Goal: Task Accomplishment & Management: Complete application form

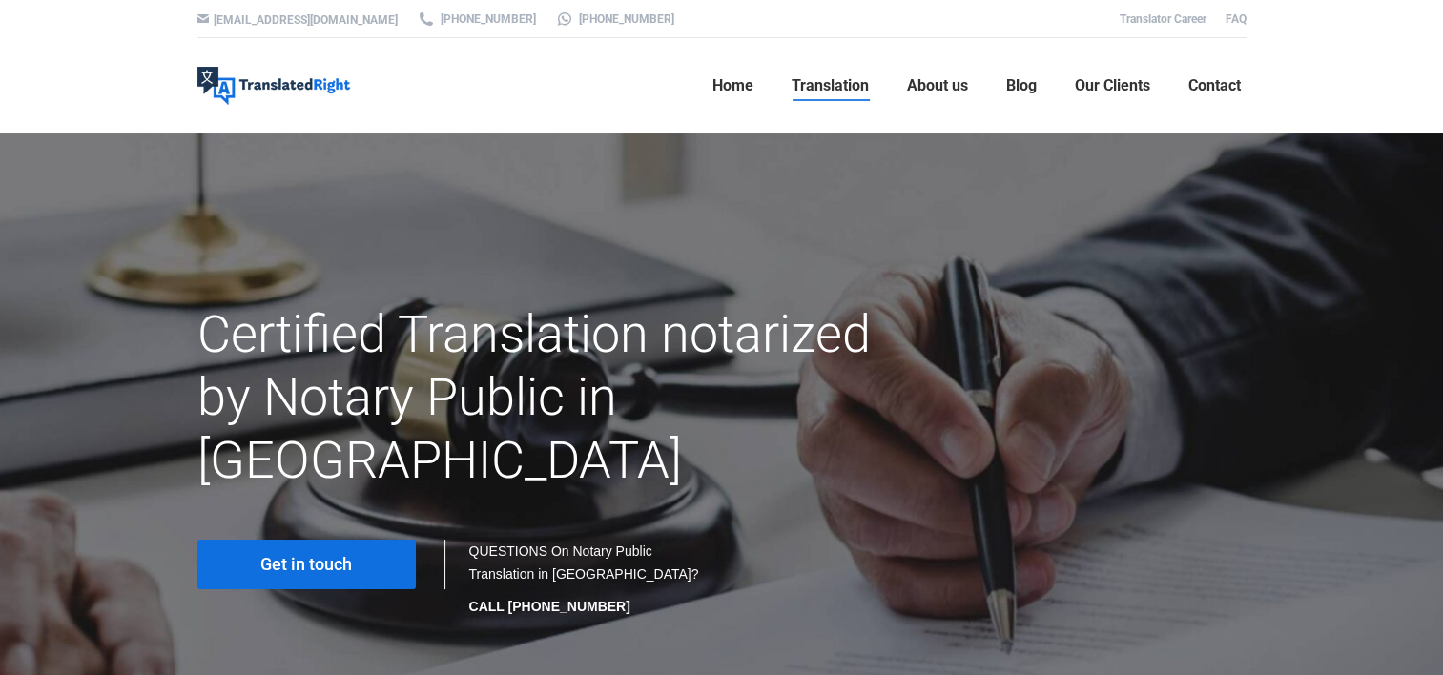
click at [1384, 239] on div at bounding box center [721, 415] width 1443 height 562
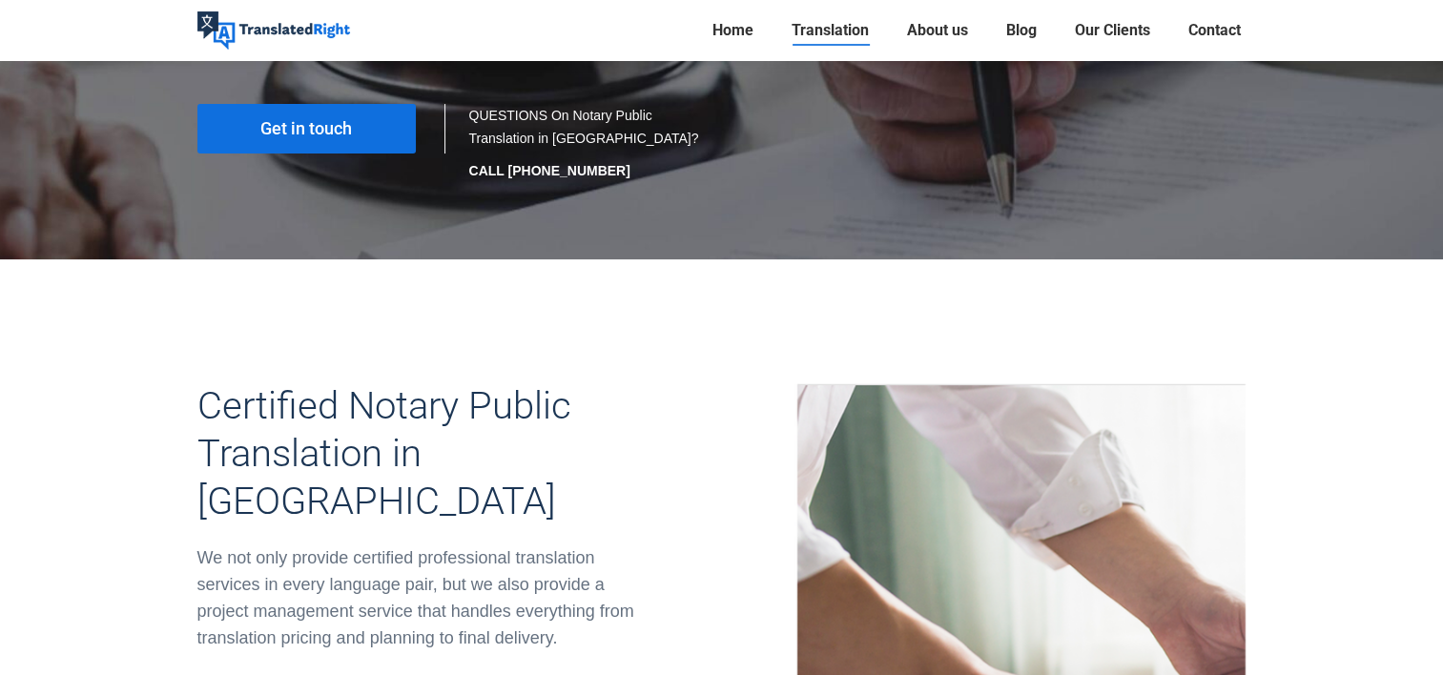
scroll to position [158, 0]
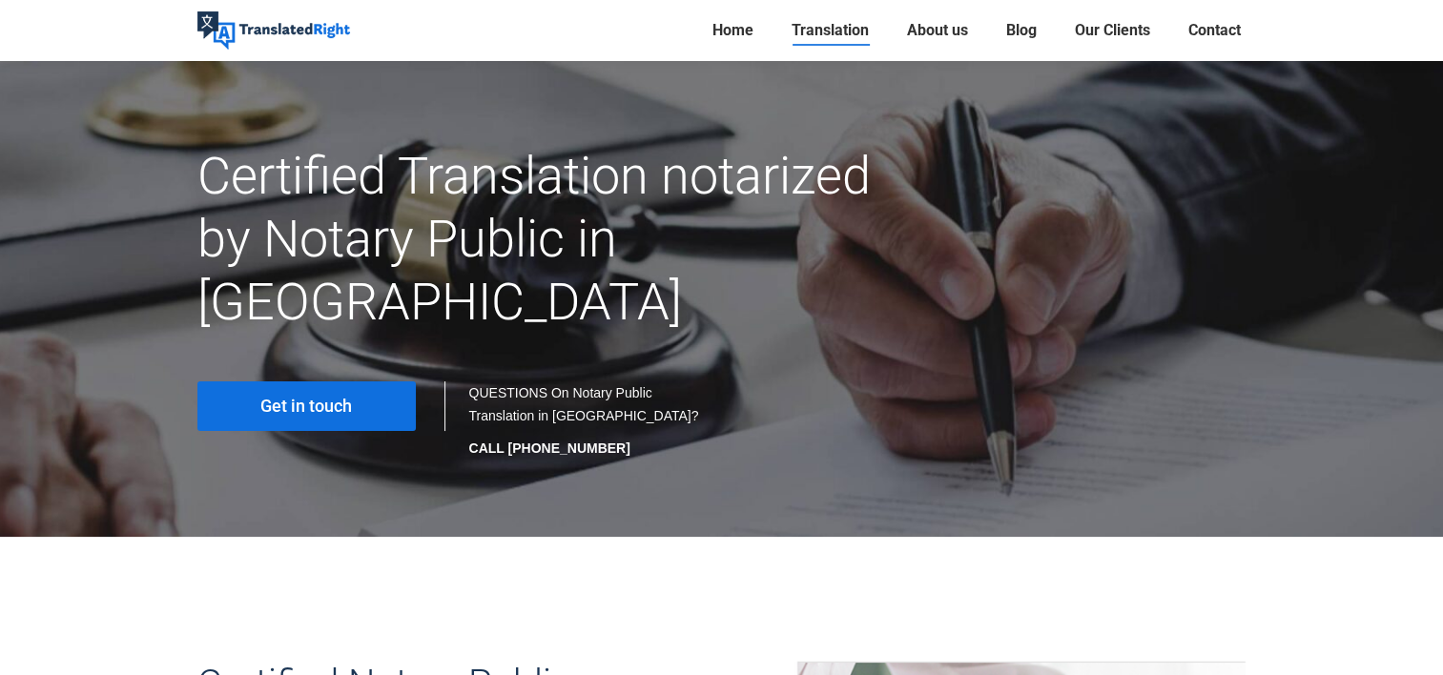
click at [373, 381] on link "Get in touch" at bounding box center [306, 406] width 218 height 50
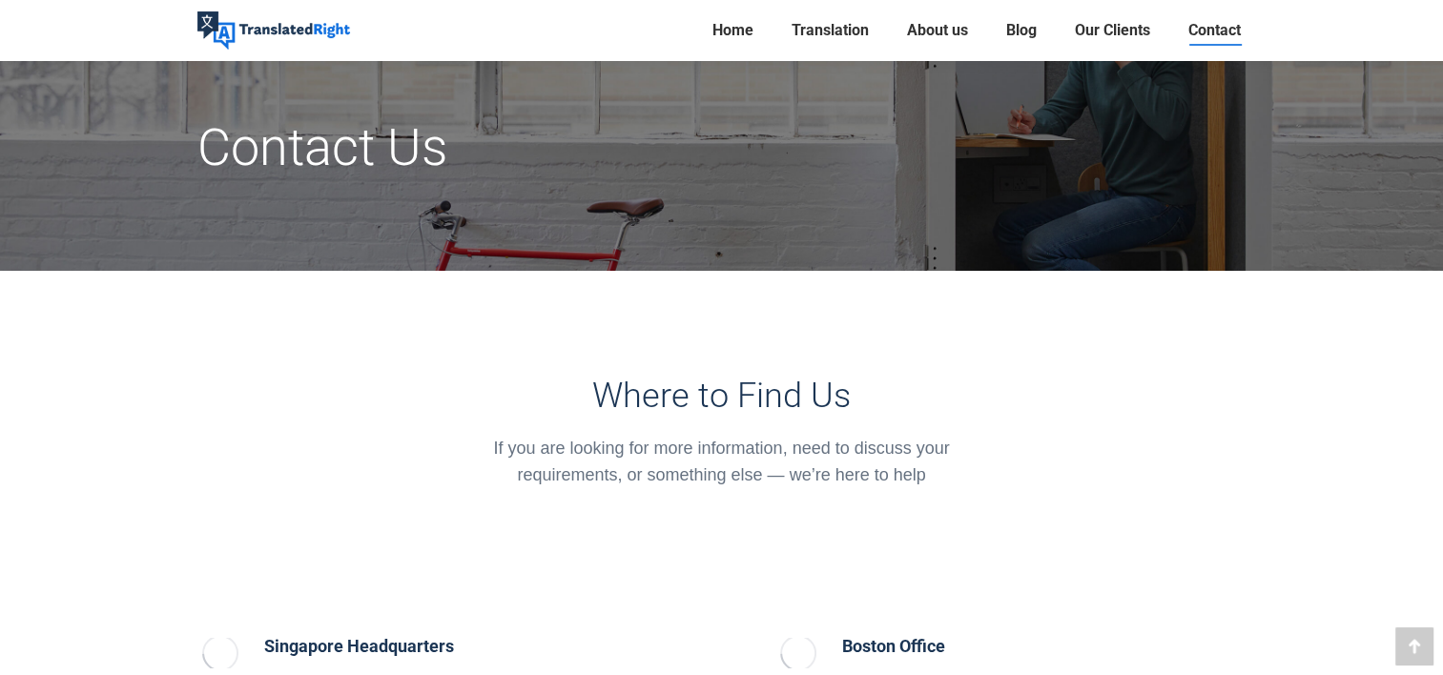
scroll to position [477, 0]
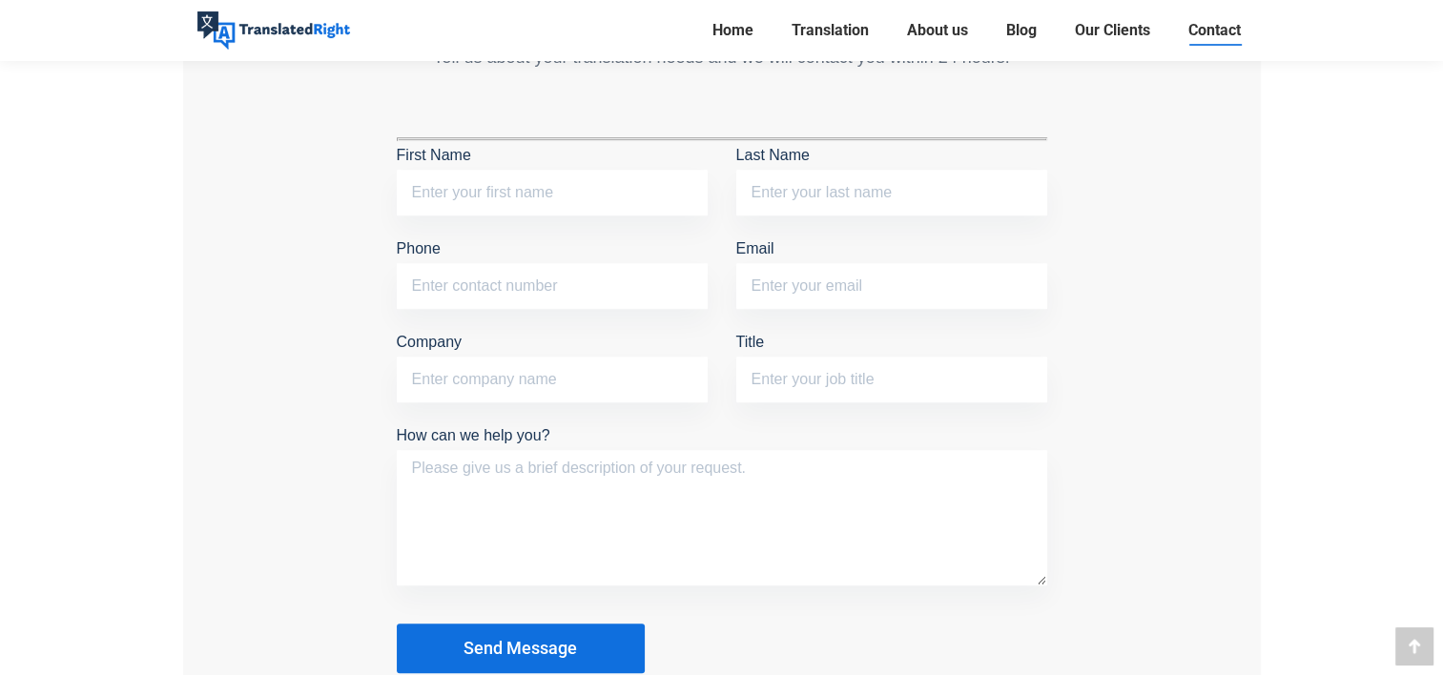
scroll to position [1690, 0]
click at [433, 204] on input "First Name" at bounding box center [552, 195] width 311 height 46
type input "Weihong"
click at [813, 179] on input "Last Name" at bounding box center [891, 195] width 311 height 46
type input "[PERSON_NAME]"
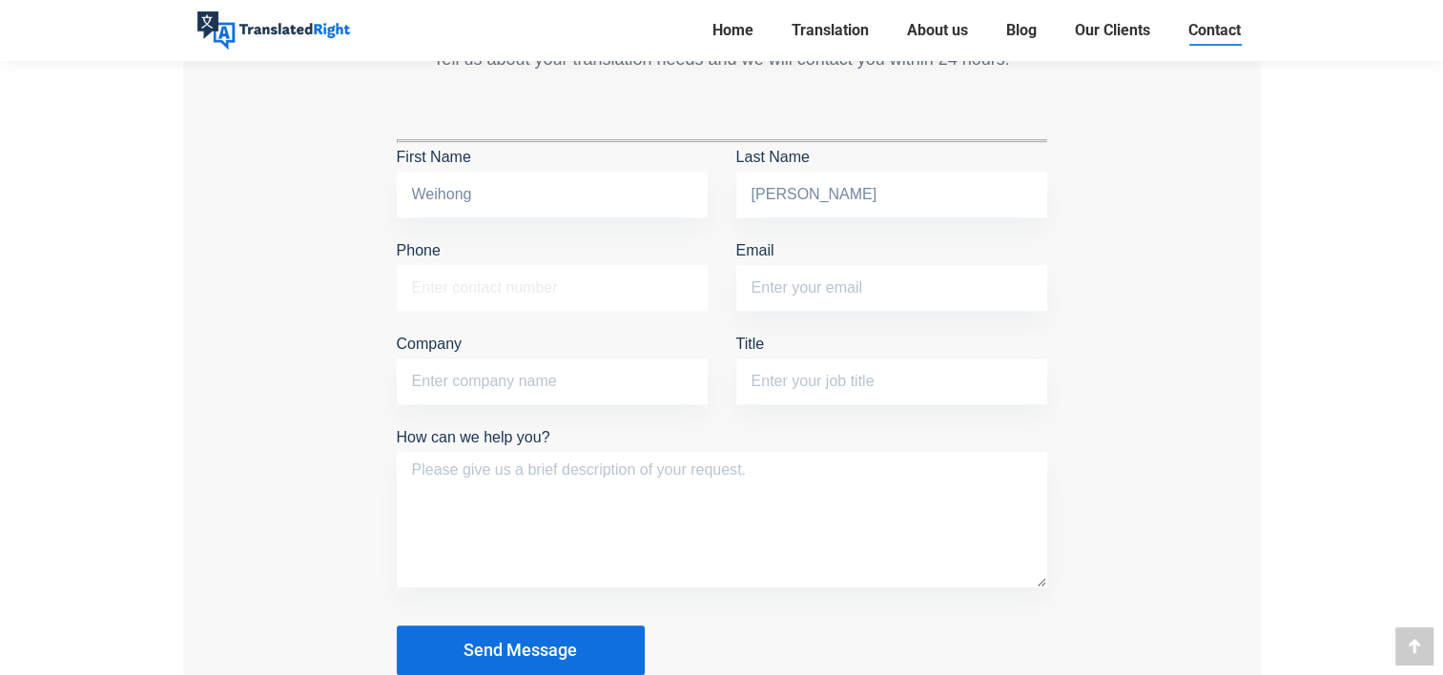
click at [649, 302] on input "Phone" at bounding box center [552, 288] width 311 height 46
type input "87130366"
click at [874, 297] on input "Email" at bounding box center [891, 288] width 311 height 46
type input "826177937@qq.com"
click at [563, 380] on input "Company" at bounding box center [552, 382] width 311 height 46
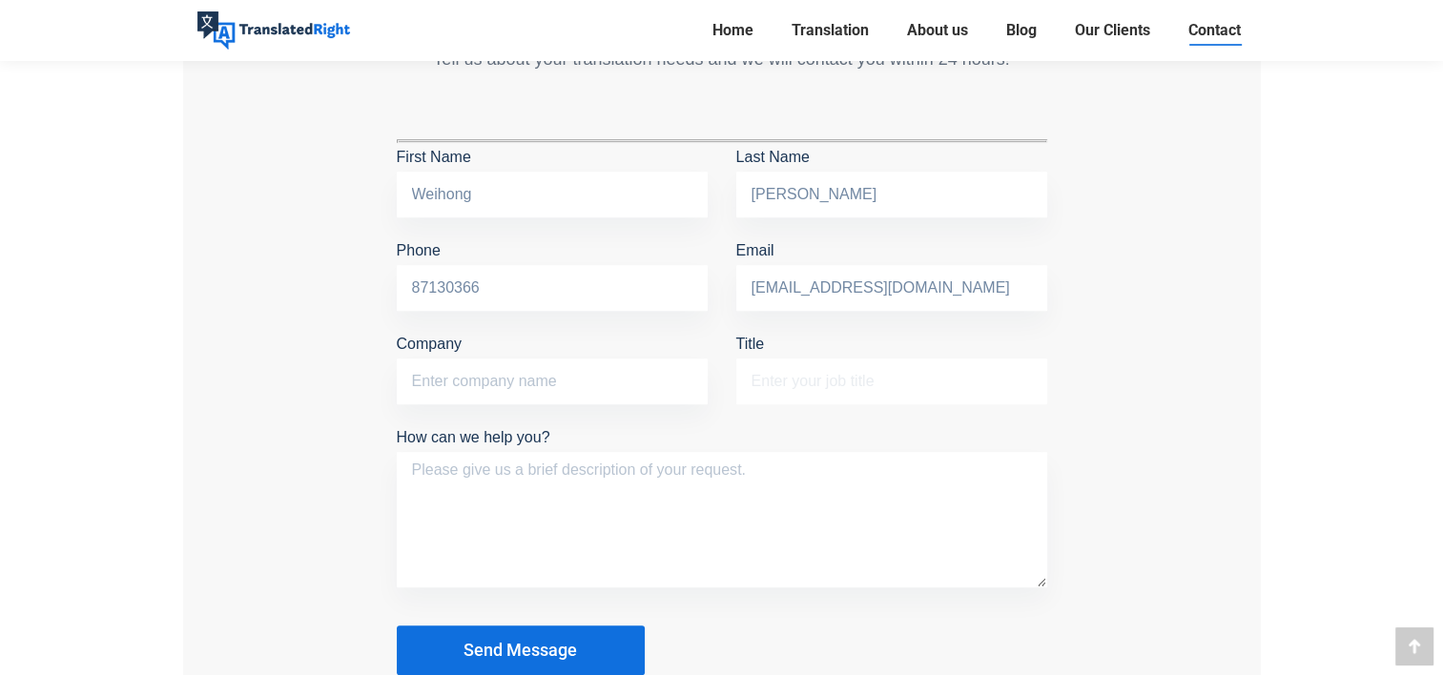
click at [816, 382] on input "Title" at bounding box center [891, 382] width 311 height 46
type input "PhD"
click at [797, 459] on textarea "How can we help you?" at bounding box center [722, 519] width 650 height 135
click at [613, 339] on p "Company" at bounding box center [552, 372] width 311 height 84
click at [615, 370] on input "Company" at bounding box center [552, 382] width 311 height 46
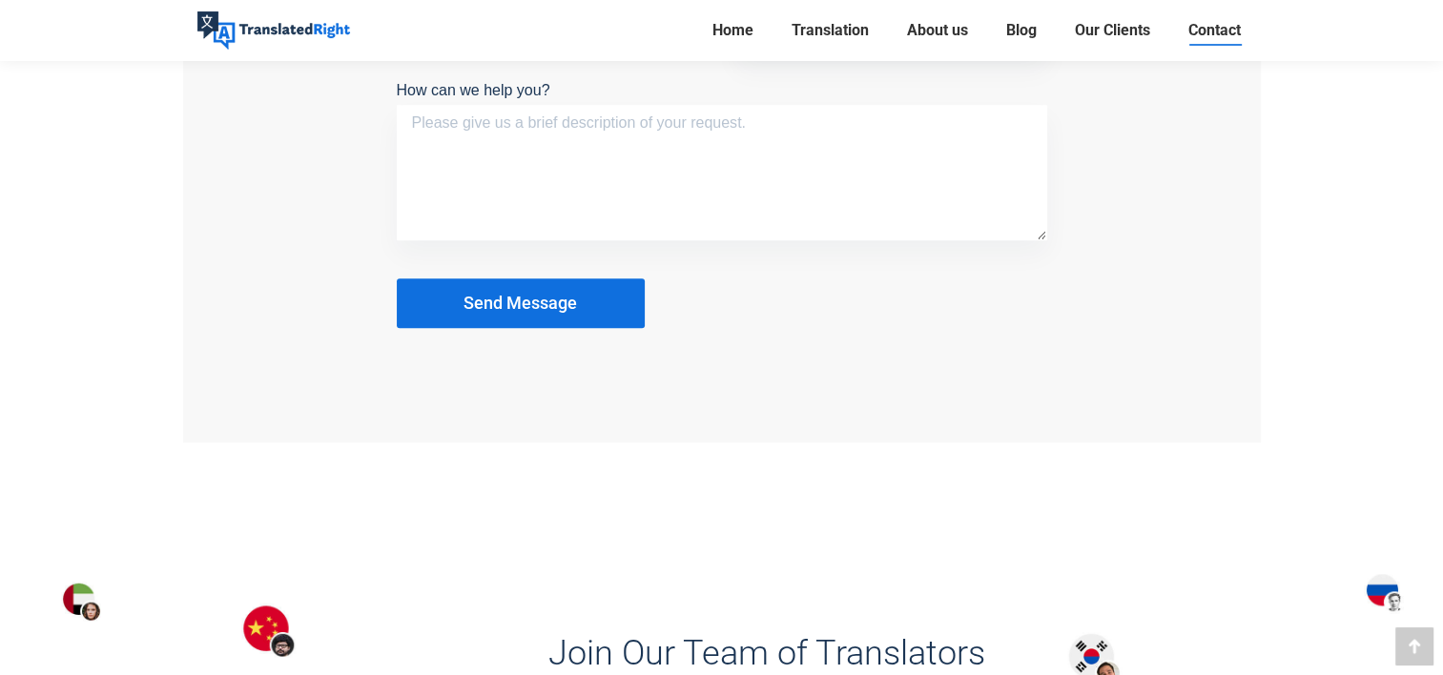
scroll to position [2039, 0]
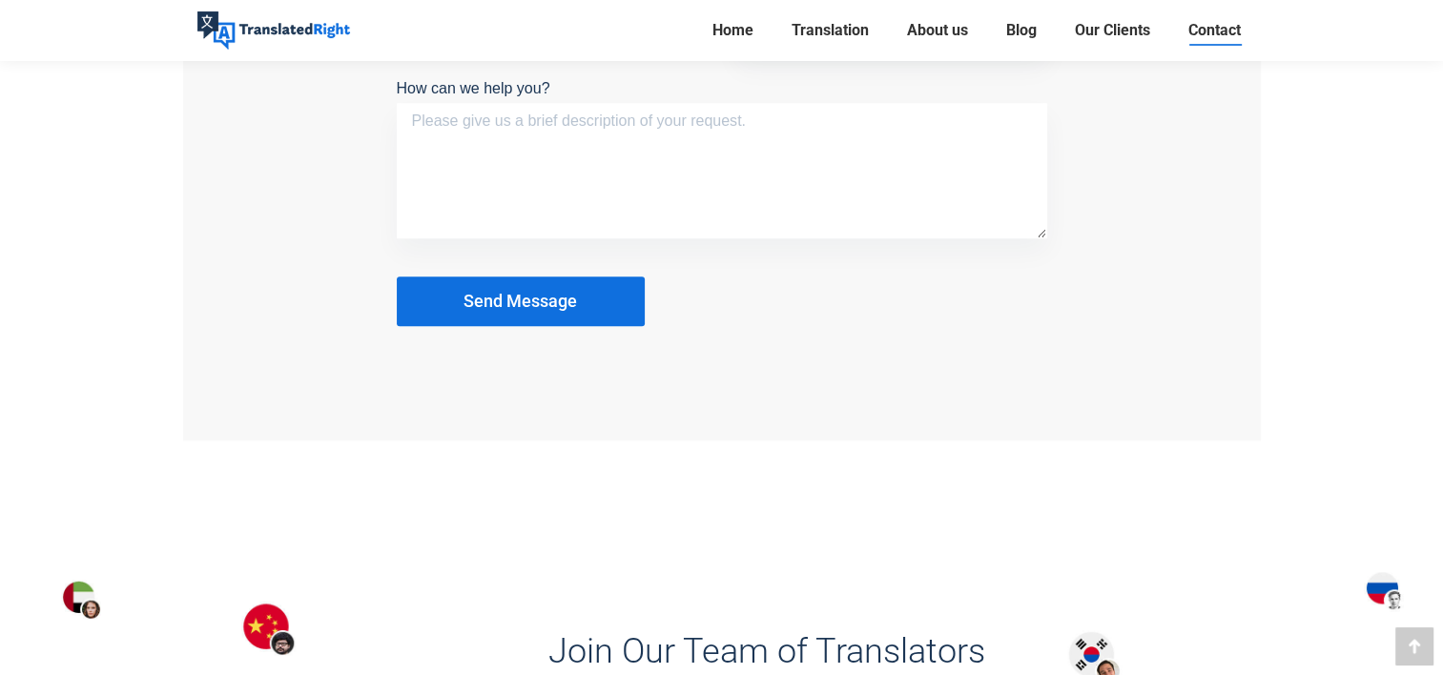
type input "NTU"
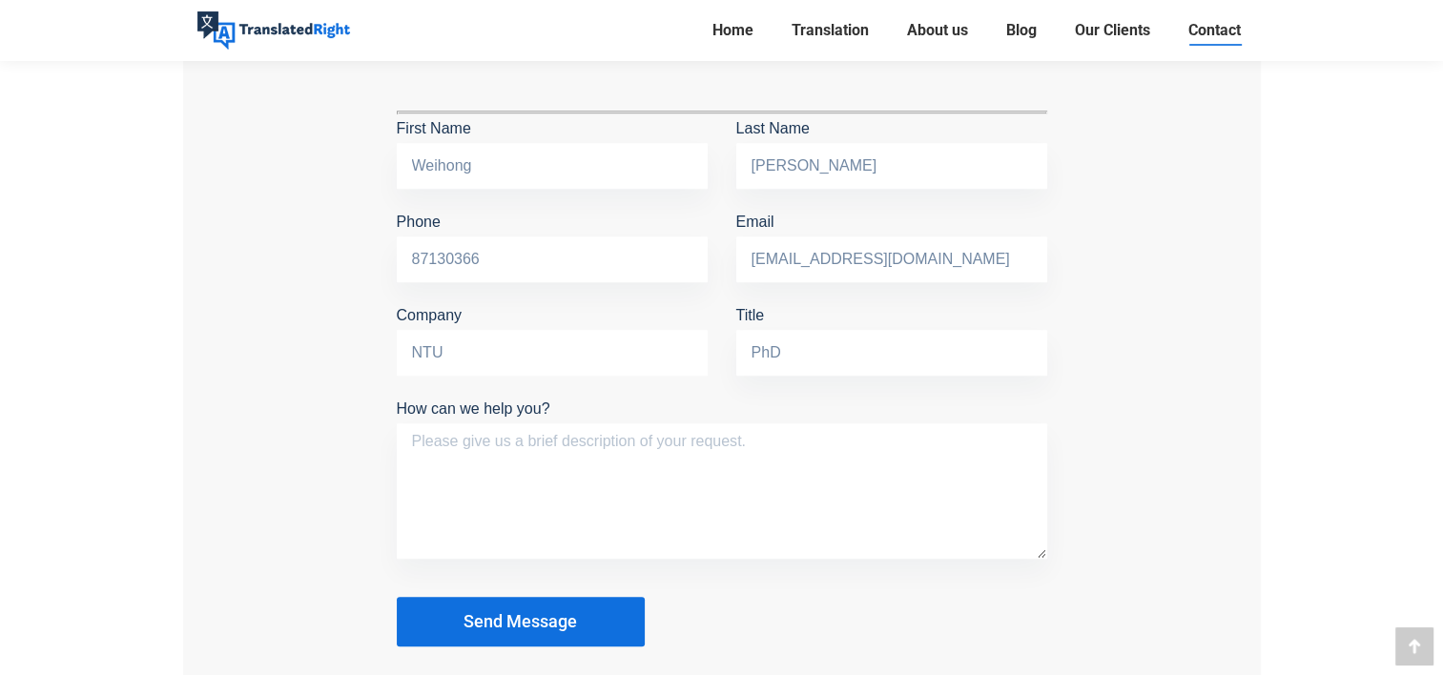
scroll to position [1720, 0]
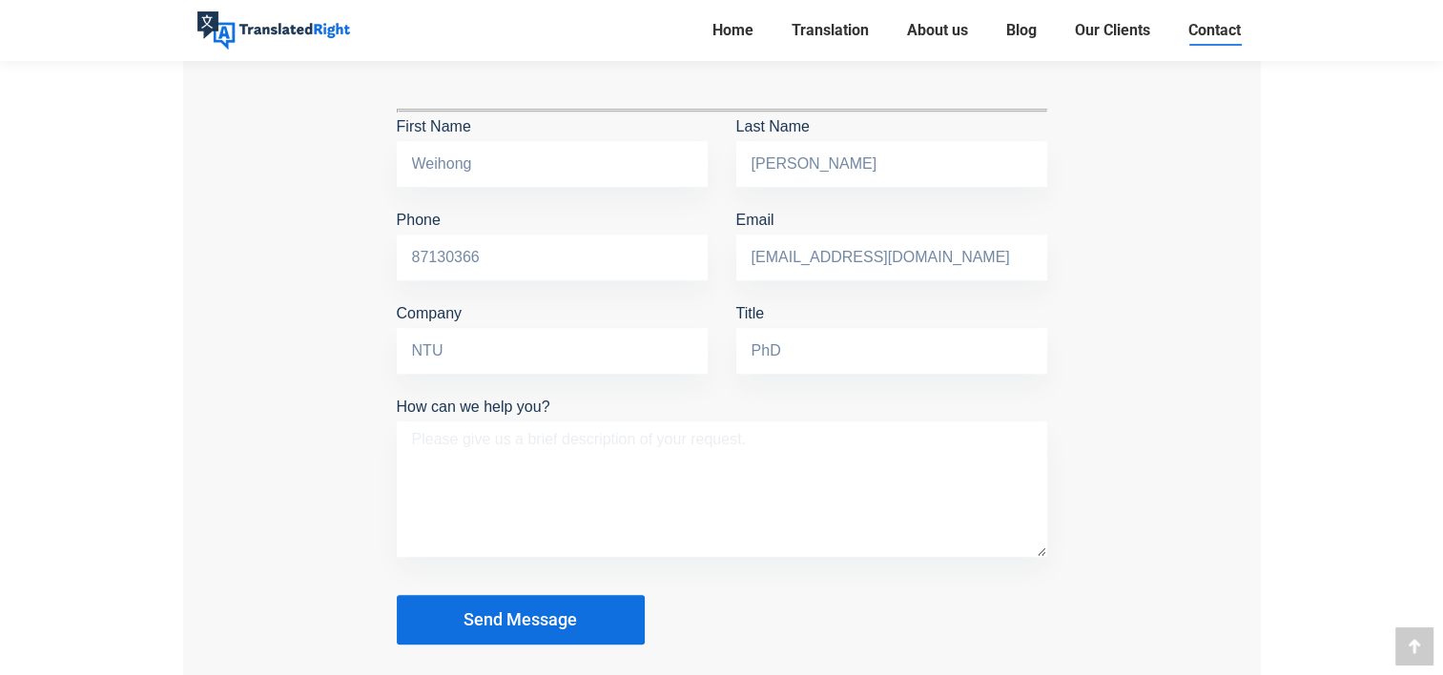
click at [786, 481] on textarea "How can we help you?" at bounding box center [722, 488] width 650 height 135
click at [501, 431] on textarea "Hi, I need to provide some pictures for" at bounding box center [722, 488] width 650 height 135
click at [587, 432] on textarea "Hi, I need to provide some pictures for" at bounding box center [722, 488] width 650 height 135
drag, startPoint x: 677, startPoint y: 434, endPoint x: 500, endPoint y: 432, distance: 177.4
click at [500, 432] on textarea "Hi, I need to provide some pictures for" at bounding box center [722, 488] width 650 height 135
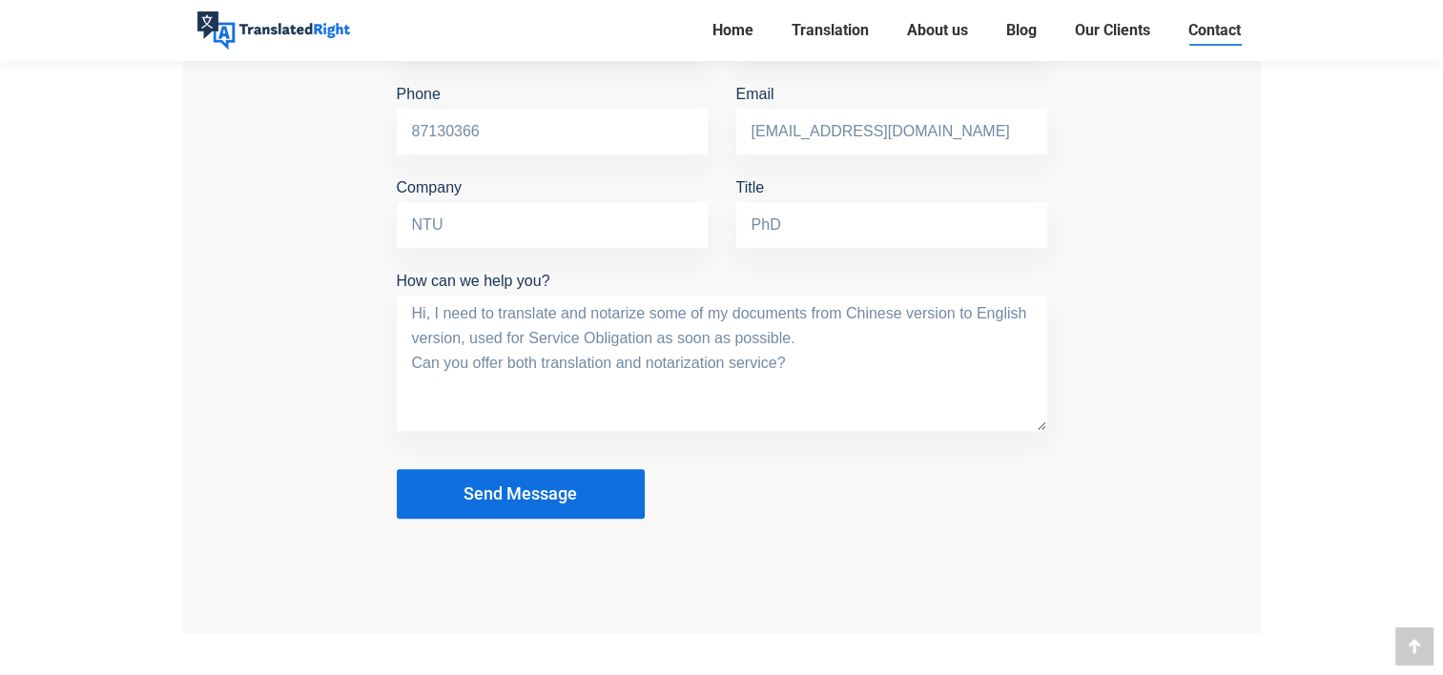
scroll to position [1851, 0]
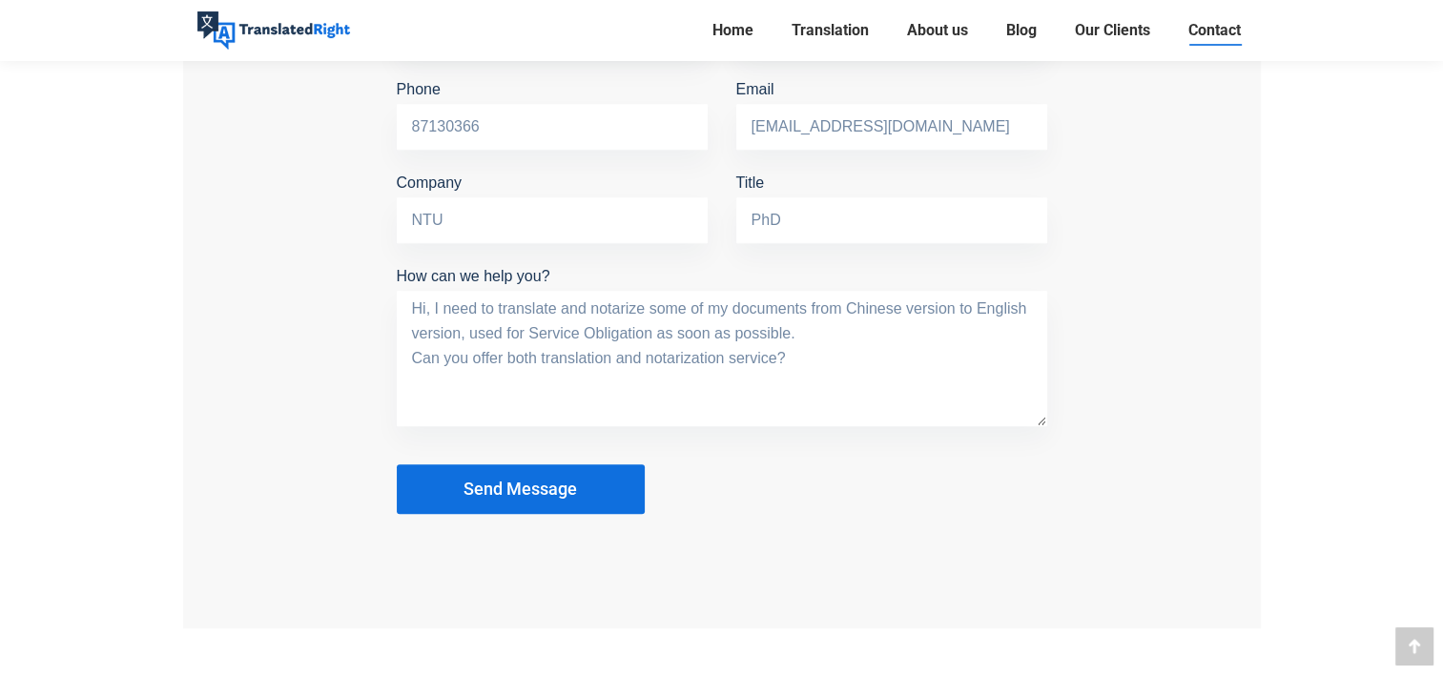
click at [813, 305] on textarea "Hi, I need to translate and notarize some of my documents from Chinese version …" at bounding box center [722, 358] width 650 height 135
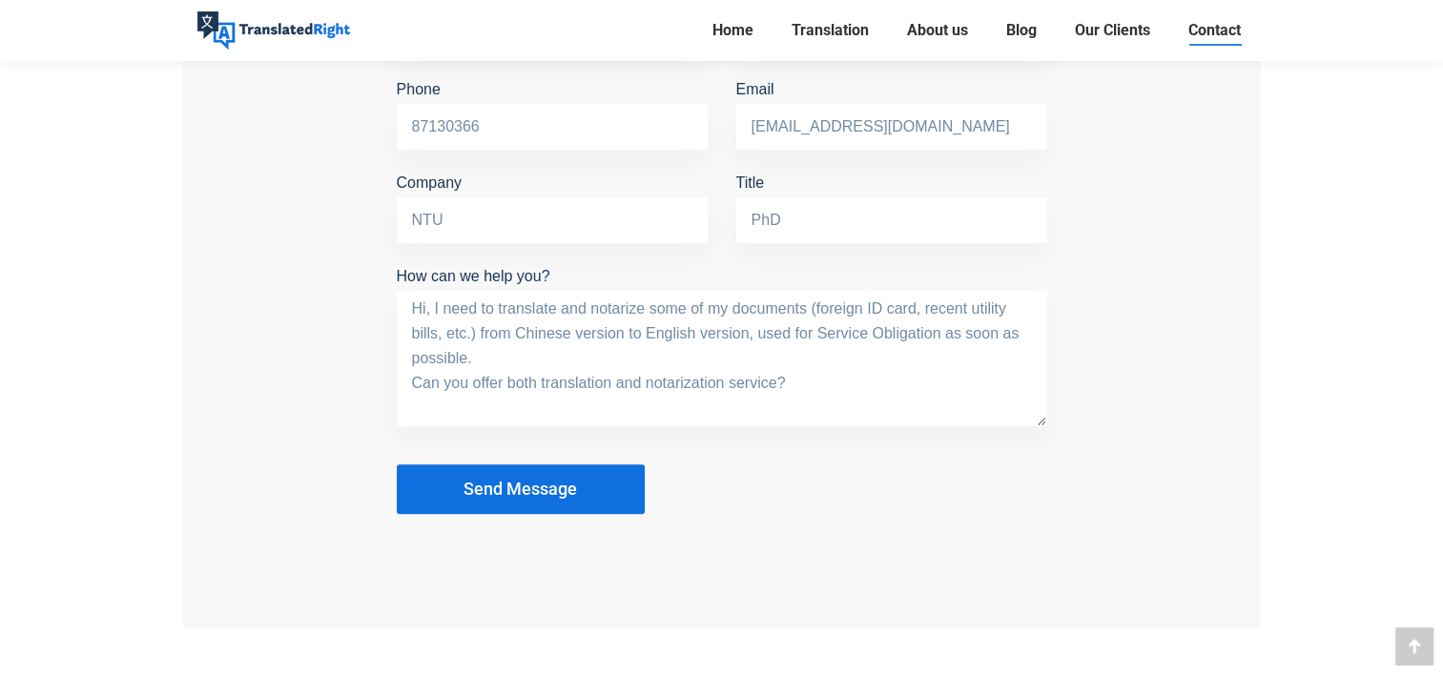
click at [943, 330] on textarea "Hi, I need to translate and notarize some of my documents (foreign ID card, rec…" at bounding box center [722, 358] width 650 height 135
type textarea "Hi, I need to translate and notarize some of my documents (foreign ID card, rec…"
click at [565, 481] on span "Send Message" at bounding box center [519, 489] width 113 height 19
click at [521, 471] on button "Send Message" at bounding box center [521, 489] width 248 height 50
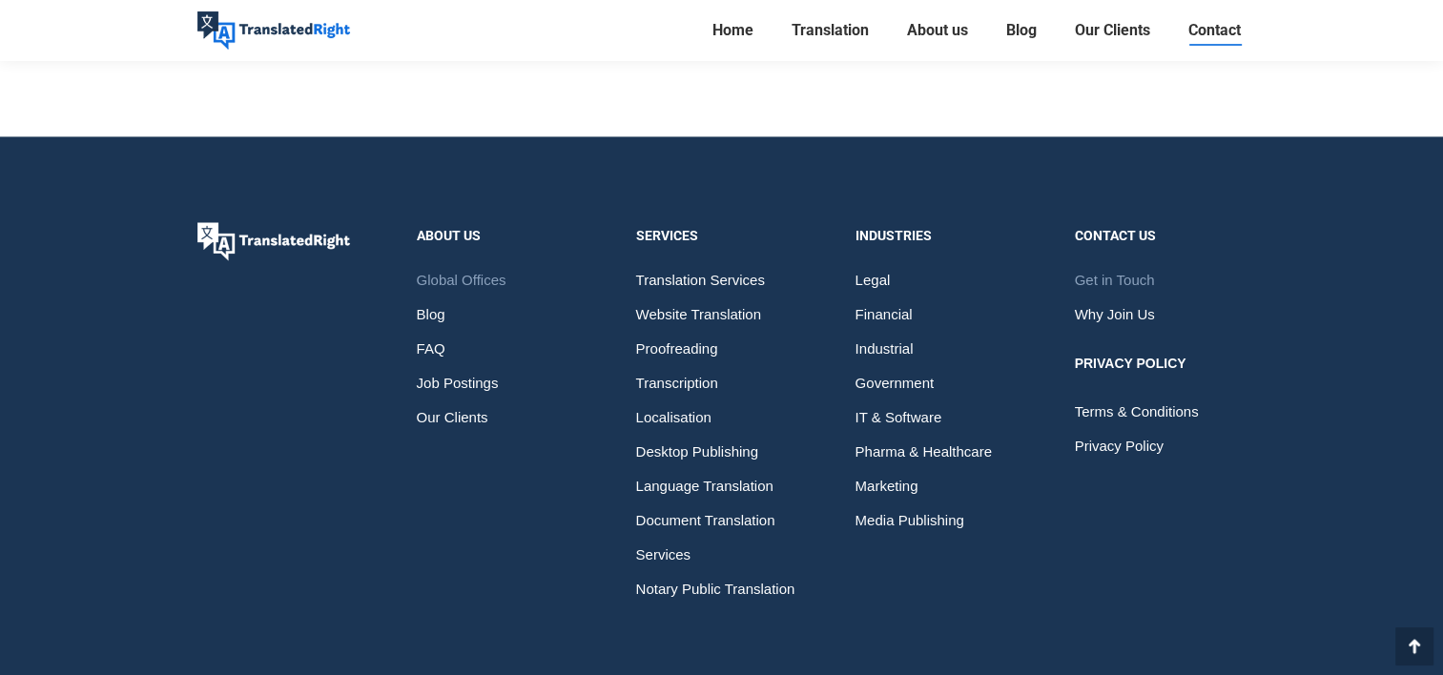
scroll to position [3047, 0]
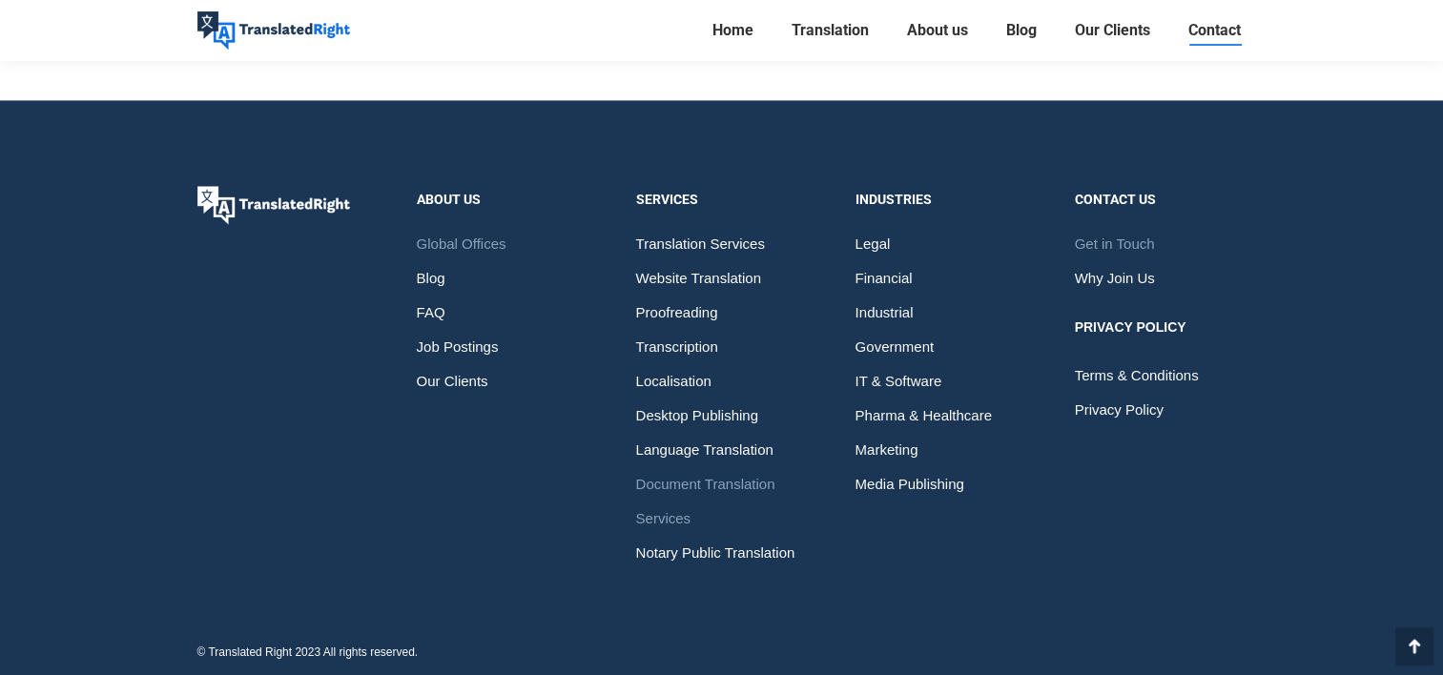
click at [673, 507] on span "Document Translation Services" at bounding box center [722, 501] width 172 height 69
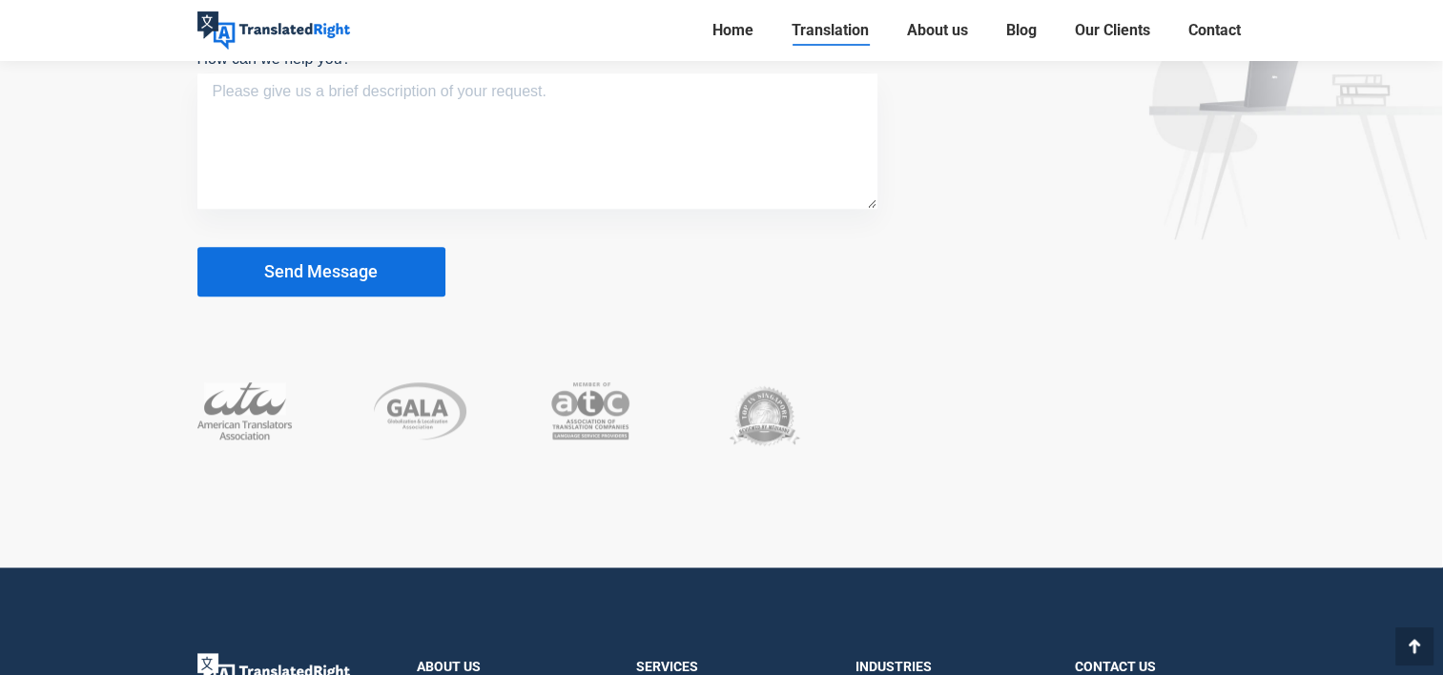
scroll to position [9342, 0]
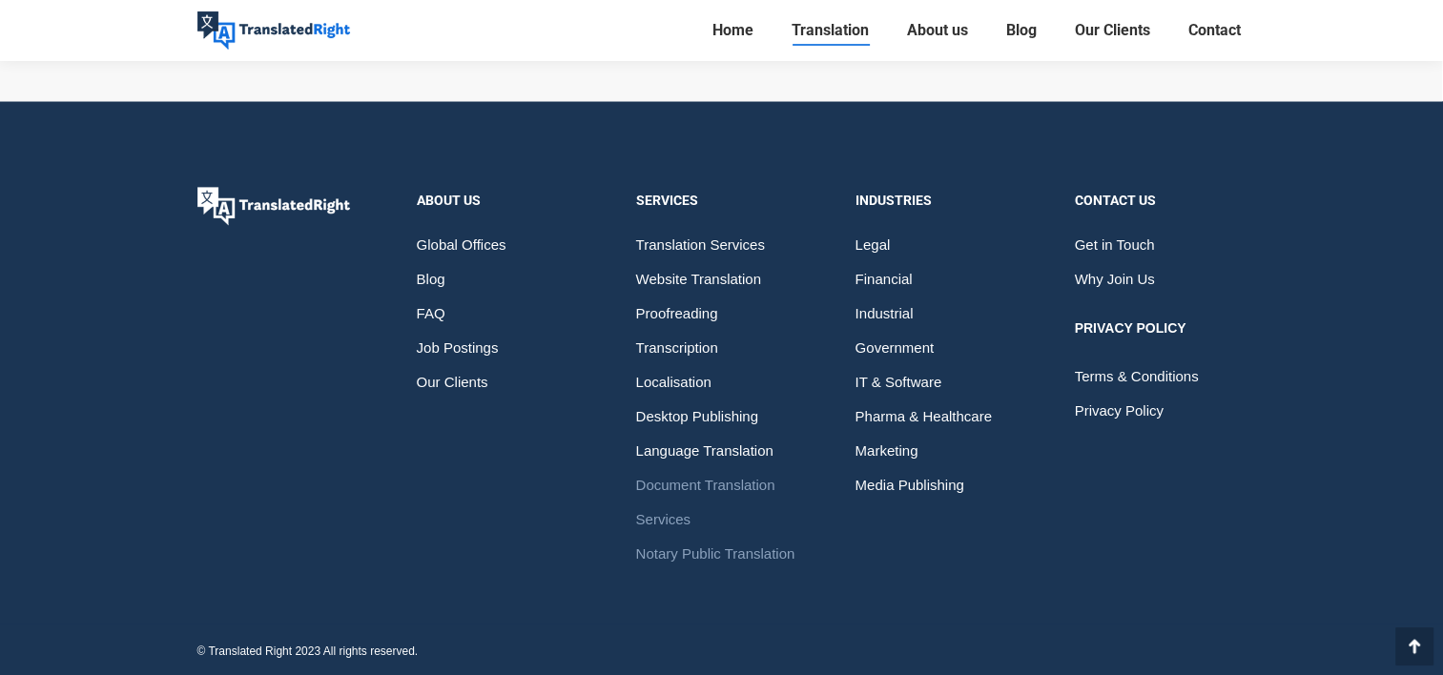
click at [759, 545] on span "Notary Public Translation" at bounding box center [715, 554] width 159 height 34
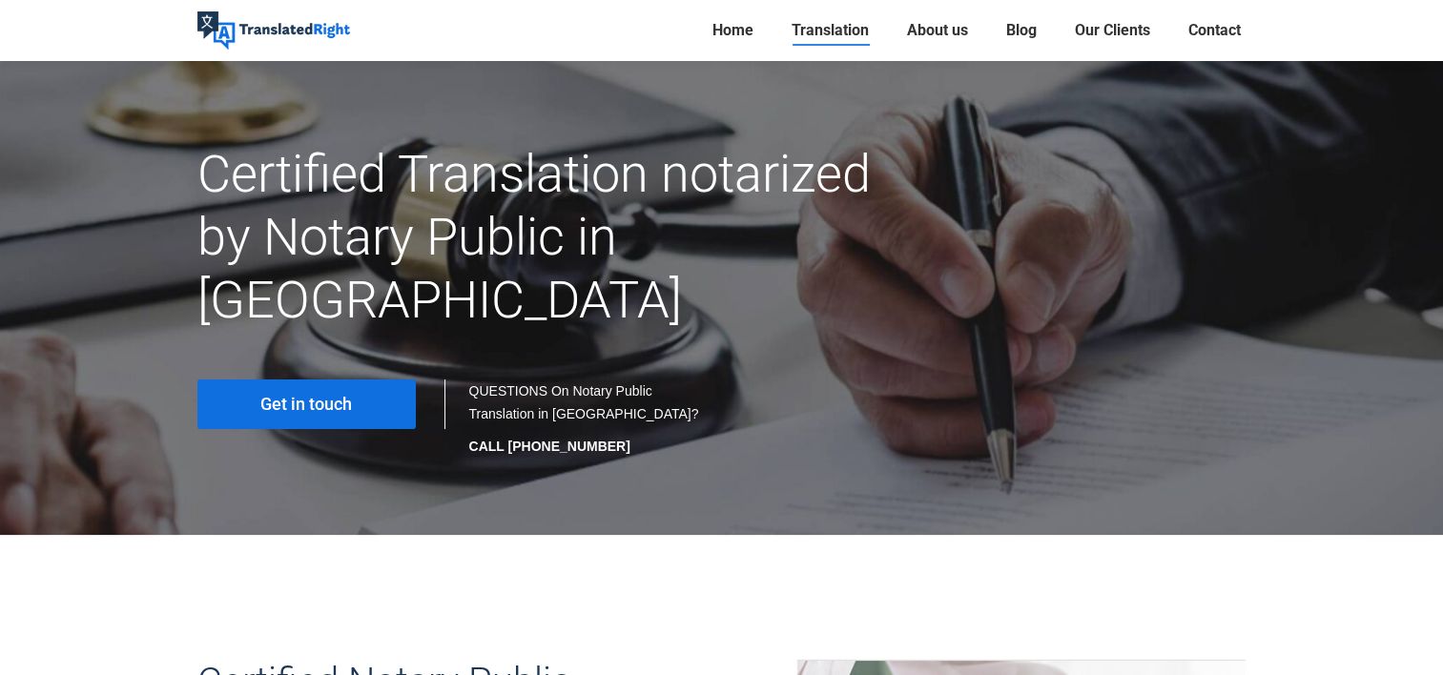
scroll to position [158, 0]
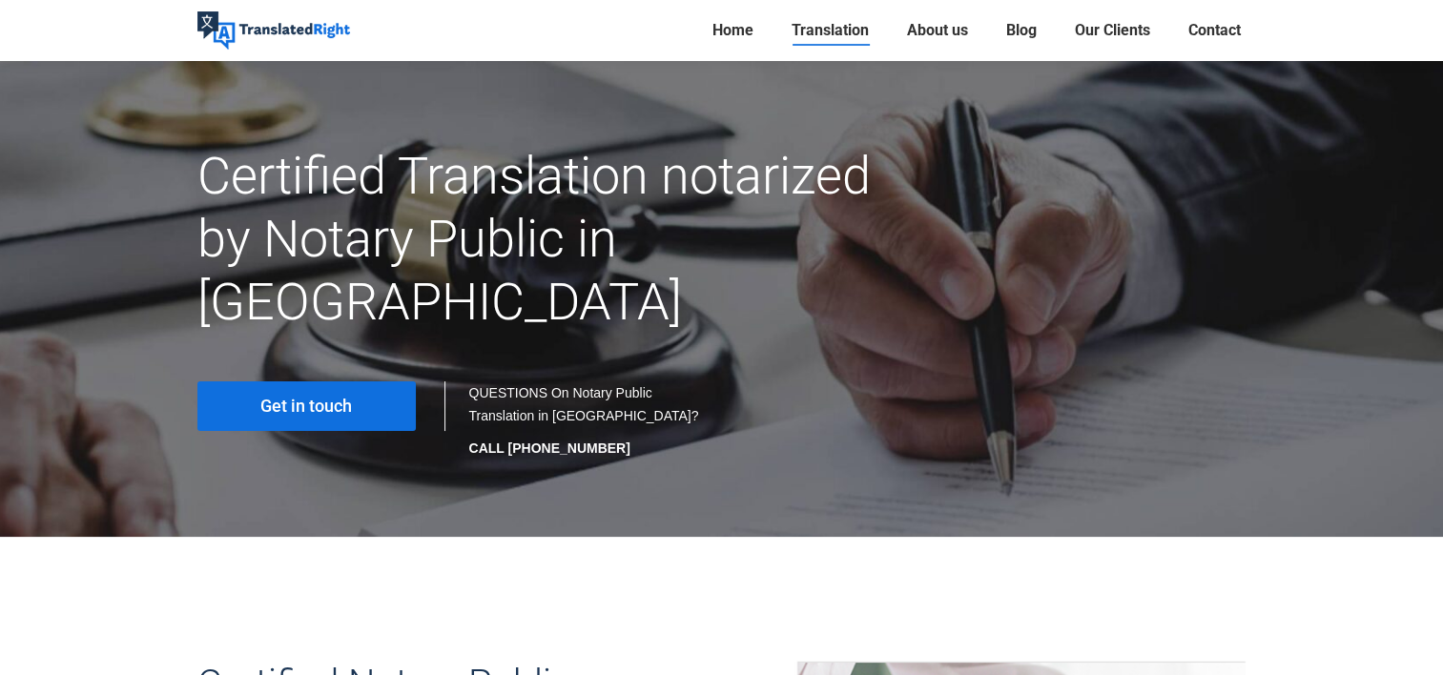
click at [360, 381] on link "Get in touch" at bounding box center [306, 406] width 218 height 50
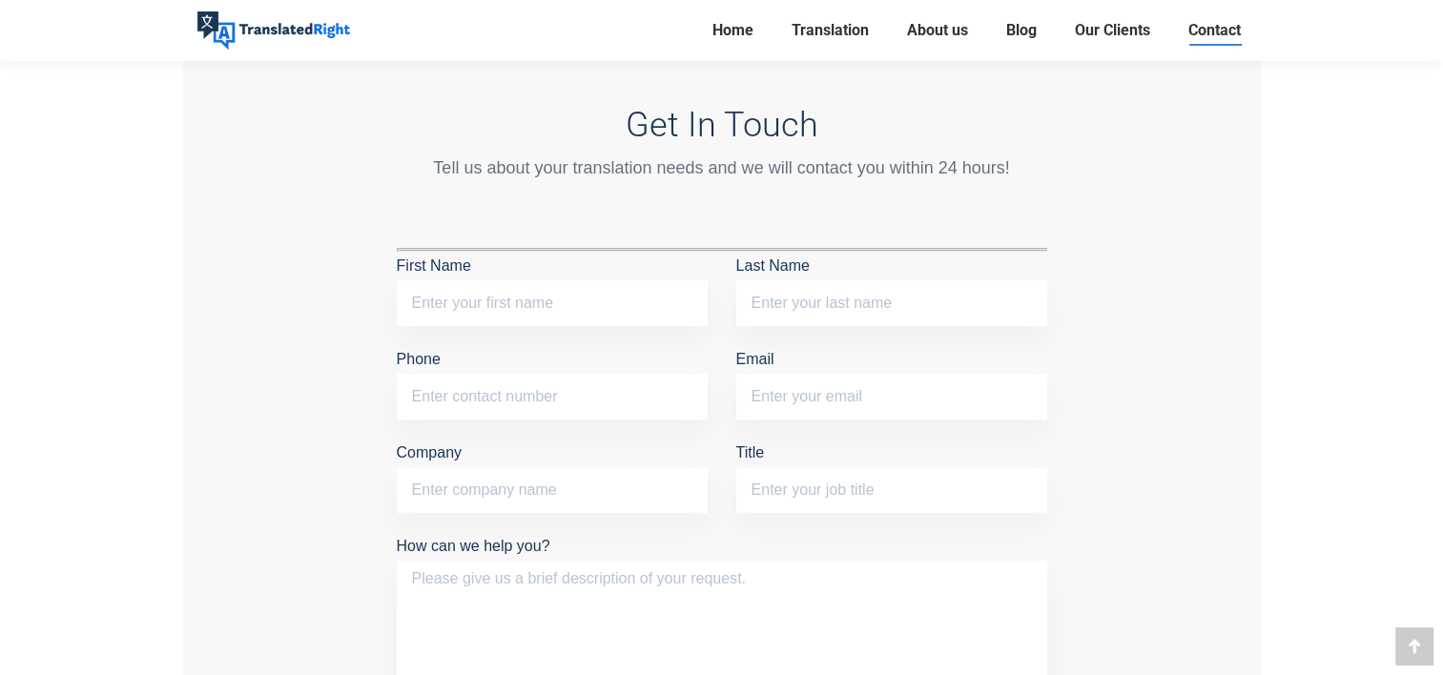
scroll to position [1589, 0]
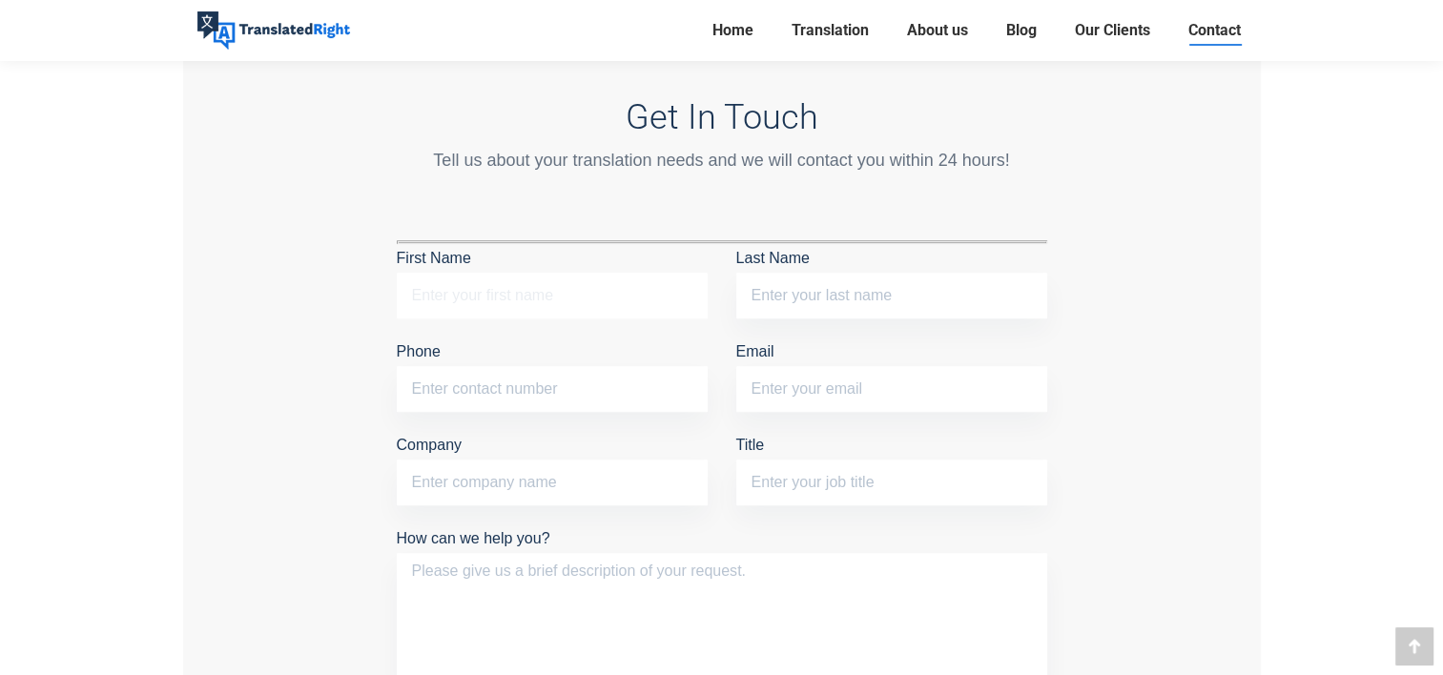
click at [595, 313] on input "First Name" at bounding box center [552, 296] width 311 height 46
click at [240, 293] on div "Get In Touch Tell us about your translation needs and we will contact you withi…" at bounding box center [722, 436] width 1078 height 909
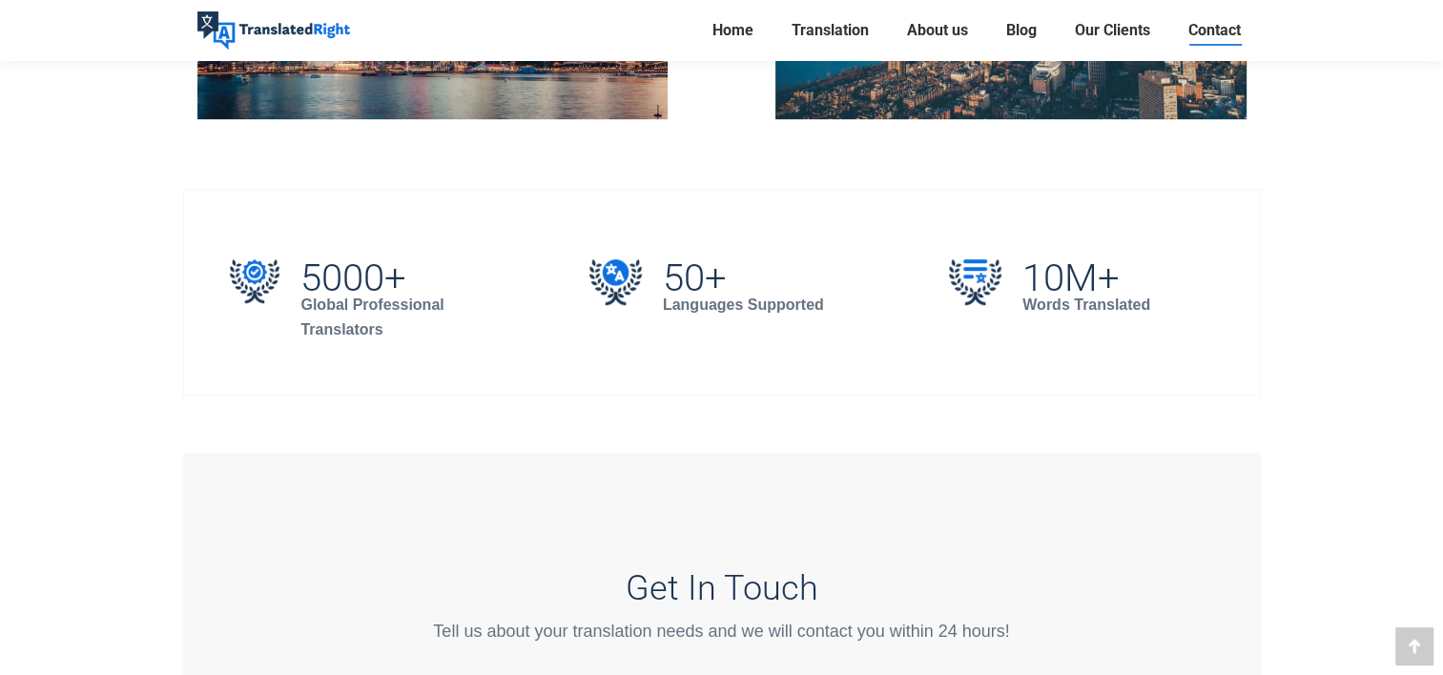
scroll to position [1430, 0]
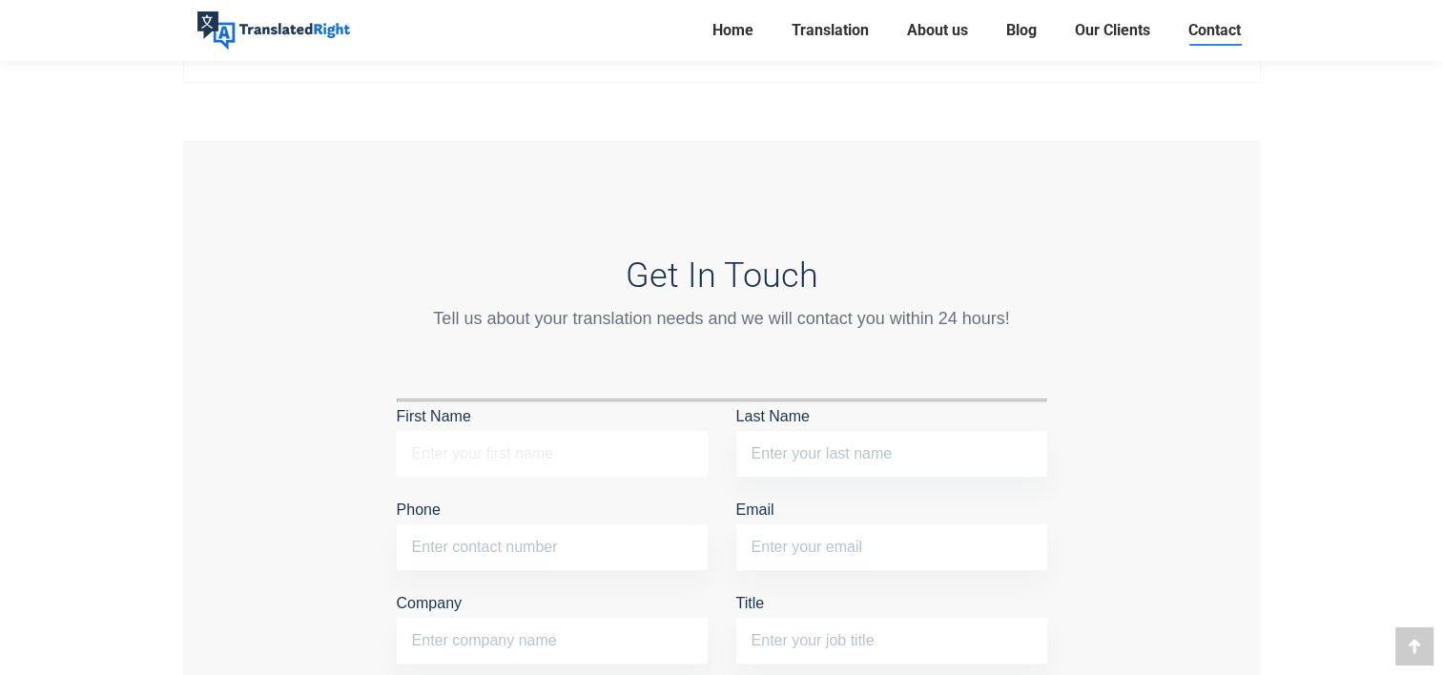
click at [505, 442] on input "First Name" at bounding box center [552, 454] width 311 height 46
type input "Weihong"
click at [866, 449] on input "Last Name" at bounding box center [891, 454] width 311 height 46
type input "Cheng"
click at [654, 530] on input "Phone" at bounding box center [552, 547] width 311 height 46
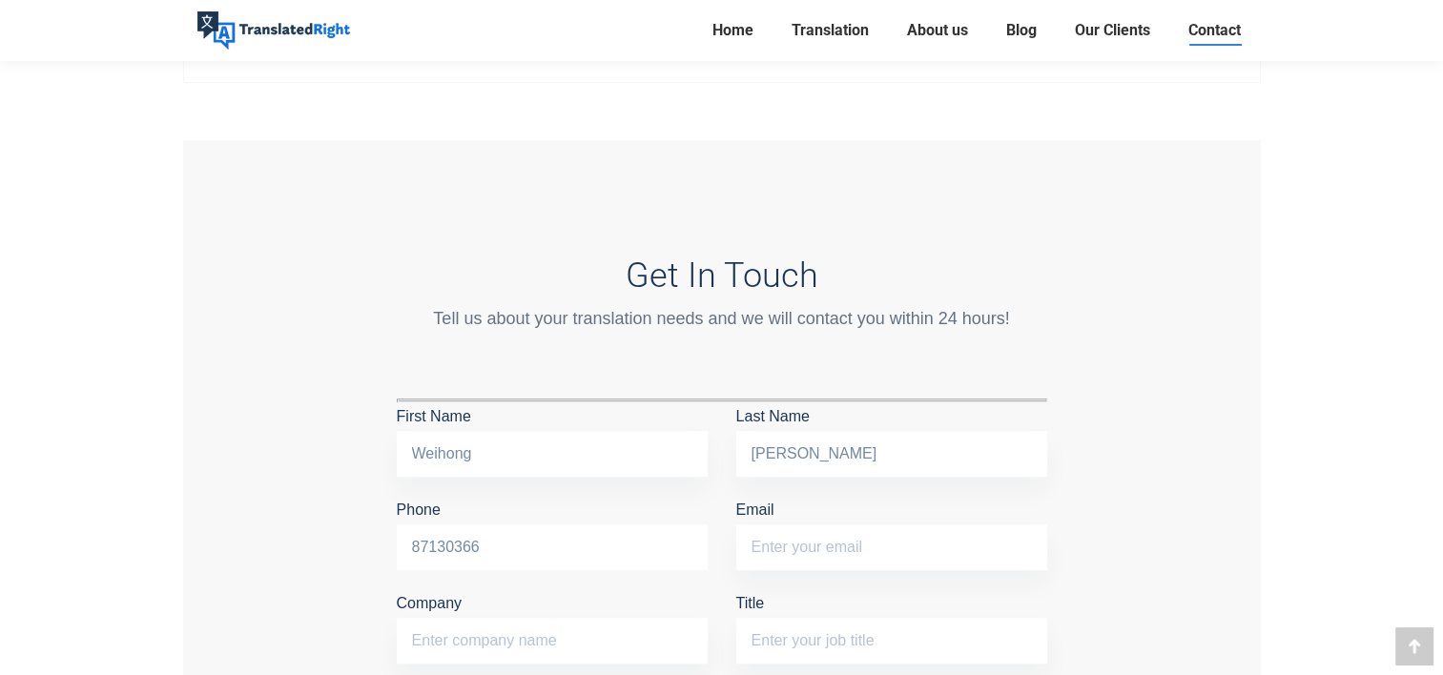
type input "87130366"
click at [824, 543] on input "Email" at bounding box center [891, 547] width 311 height 46
type input "826177937@qq.com"
click at [623, 643] on input "Company" at bounding box center [552, 641] width 311 height 46
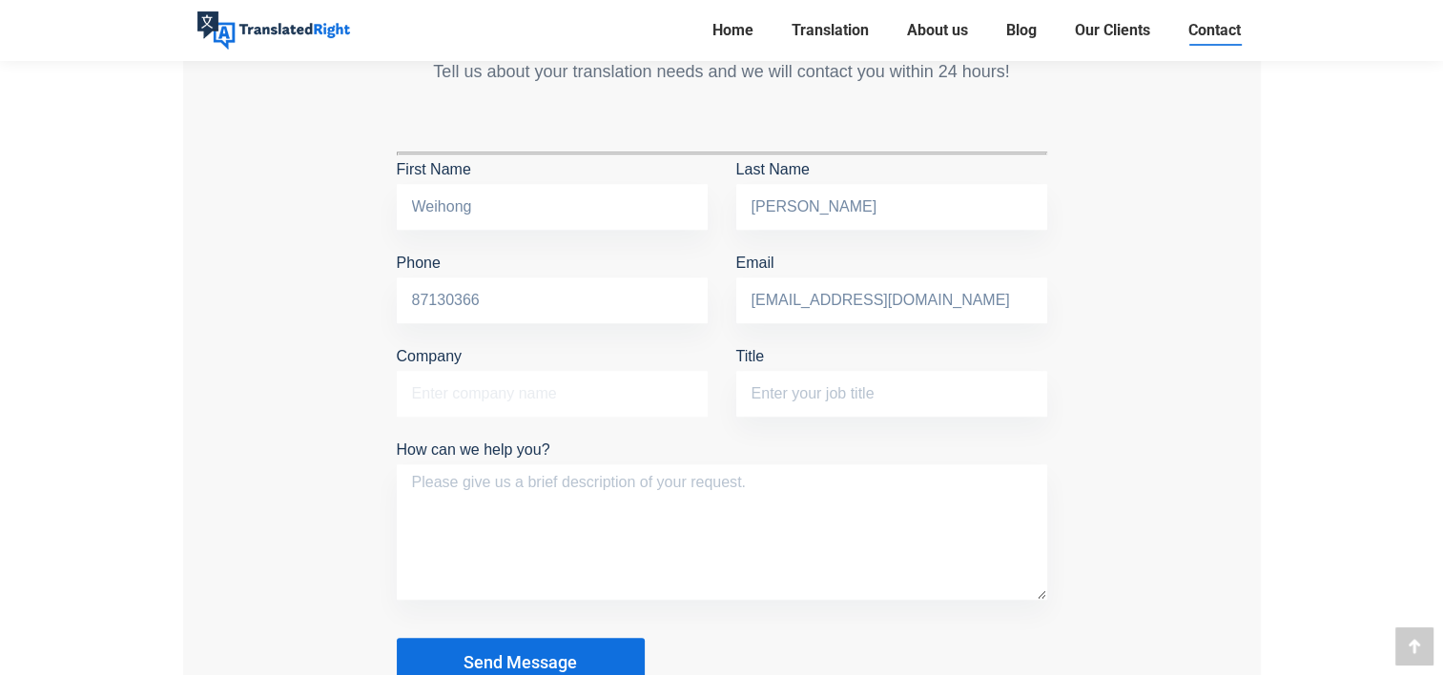
scroll to position [1682, 0]
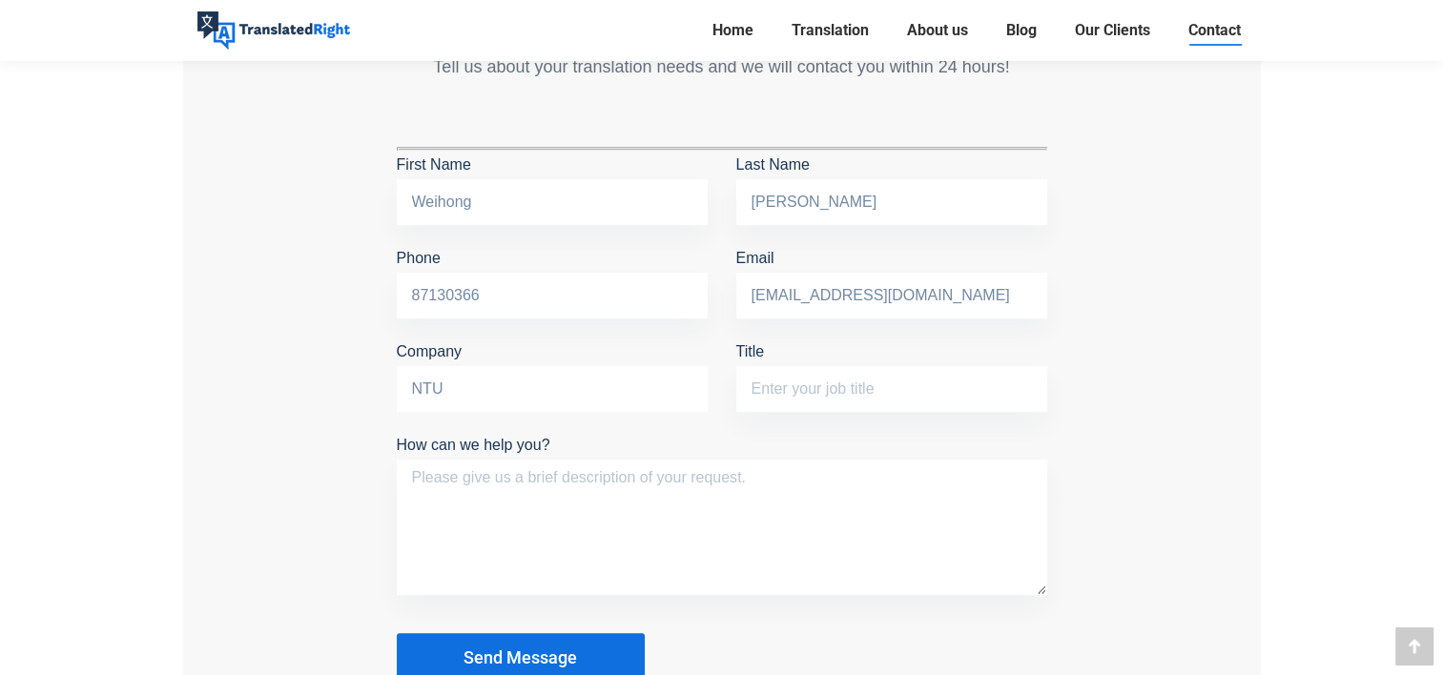
type input "NTU"
click at [894, 376] on input "Title" at bounding box center [891, 389] width 311 height 46
type input "PhD"
click at [806, 483] on textarea "How can we help you?" at bounding box center [722, 527] width 650 height 135
click at [553, 470] on textarea "Hi, I want to translate and notarize some foreign ID cards and" at bounding box center [722, 527] width 650 height 135
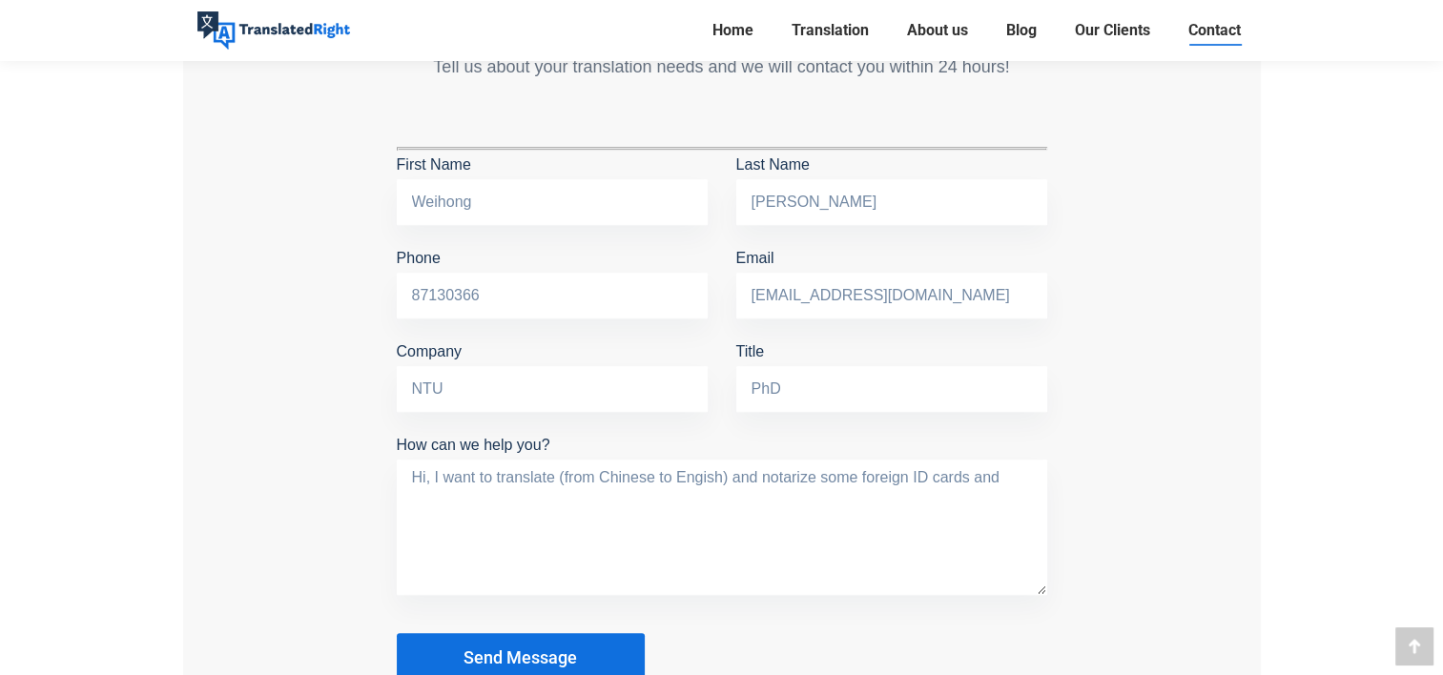
click at [812, 479] on textarea "Hi, I want to translate (from Chinese to Engish) and notarize some foreign ID c…" at bounding box center [722, 527] width 650 height 135
click at [504, 496] on textarea "Hi, I want to translate (from Chinese to Engish) and notarize some foreign ID c…" at bounding box center [722, 527] width 650 height 135
click at [735, 505] on textarea "Hi, I want to translate (from Chinese to Engish) and notarize some foreign ID c…" at bounding box center [722, 527] width 650 height 135
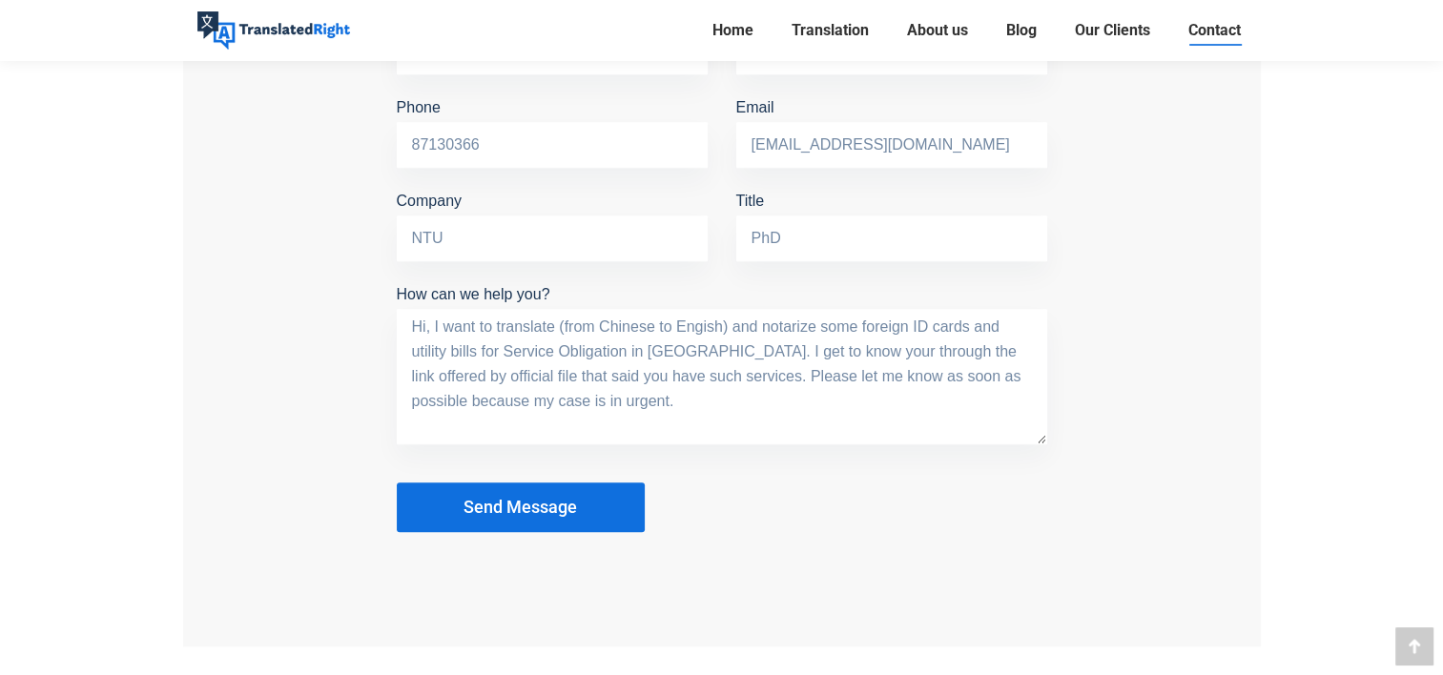
scroll to position [1840, 0]
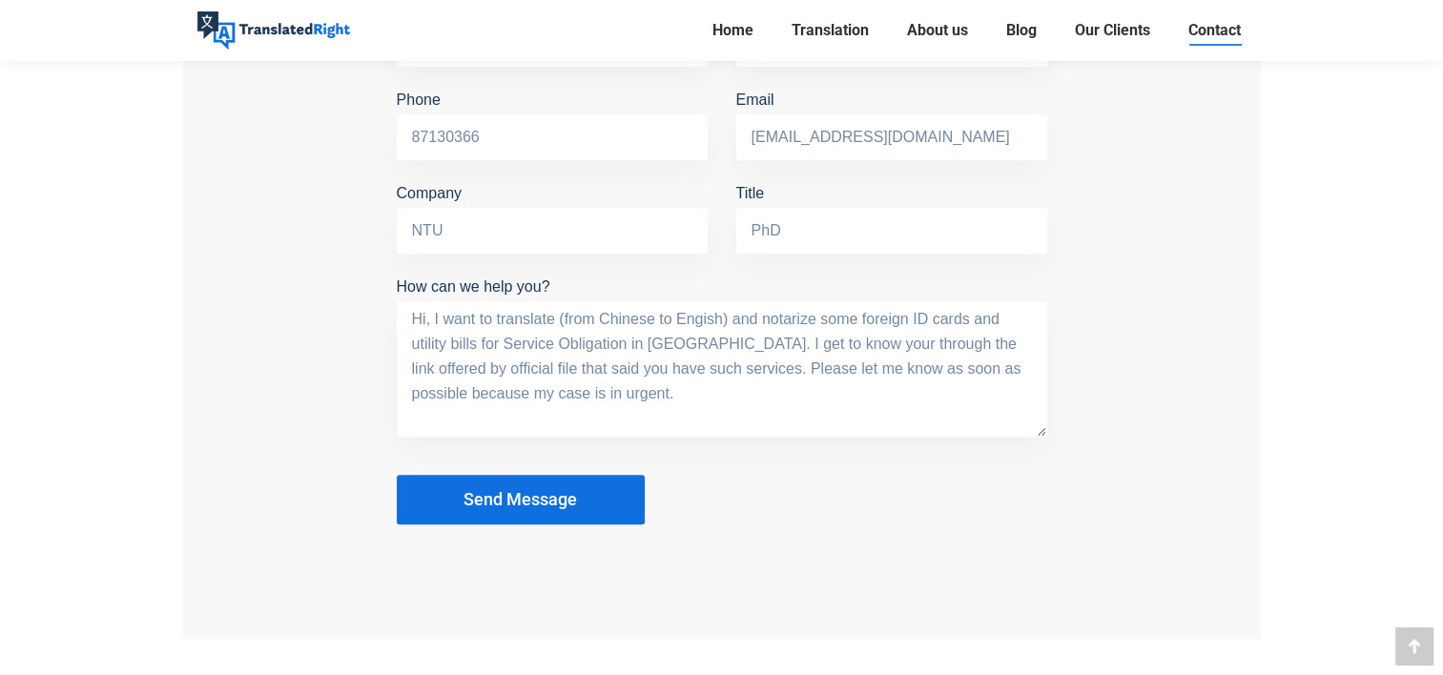
type textarea "Hi, I want to translate (from Chinese to Engish) and notarize some foreign ID c…"
click at [584, 503] on button "Send Message" at bounding box center [521, 500] width 248 height 50
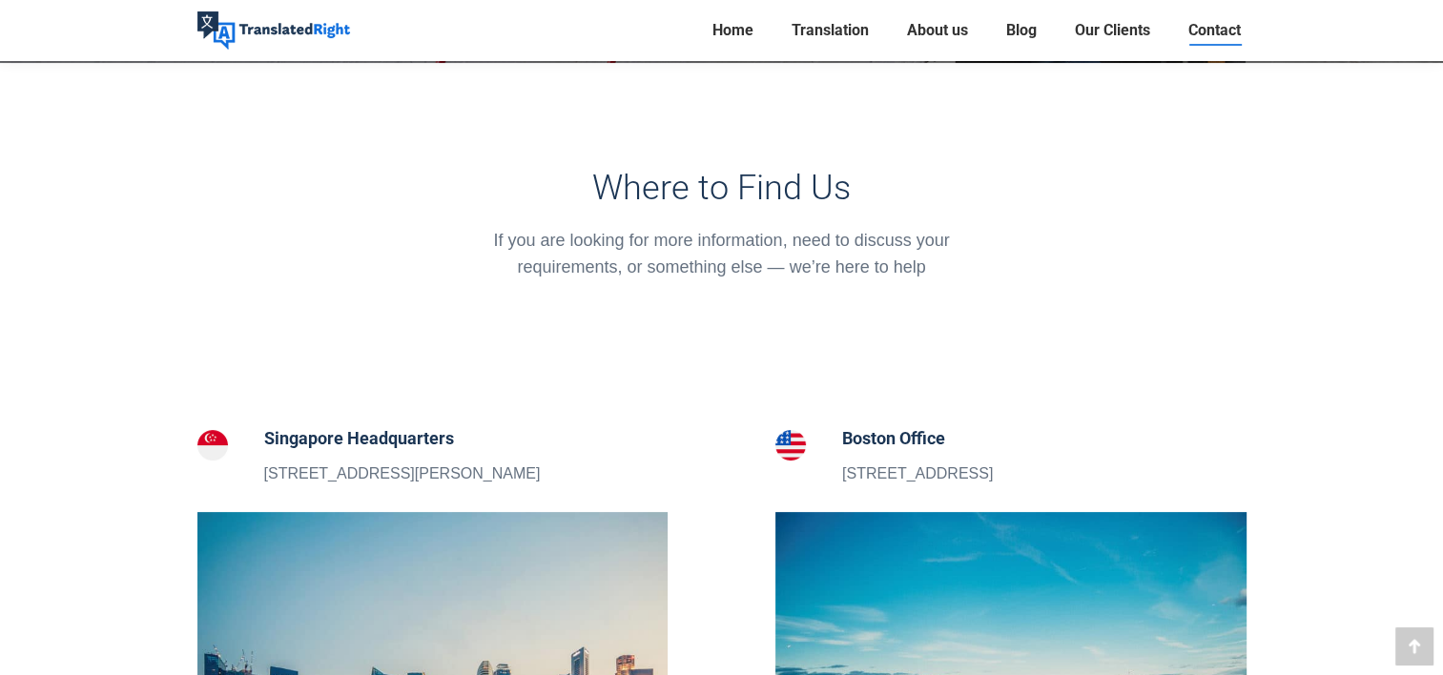
scroll to position [410, 0]
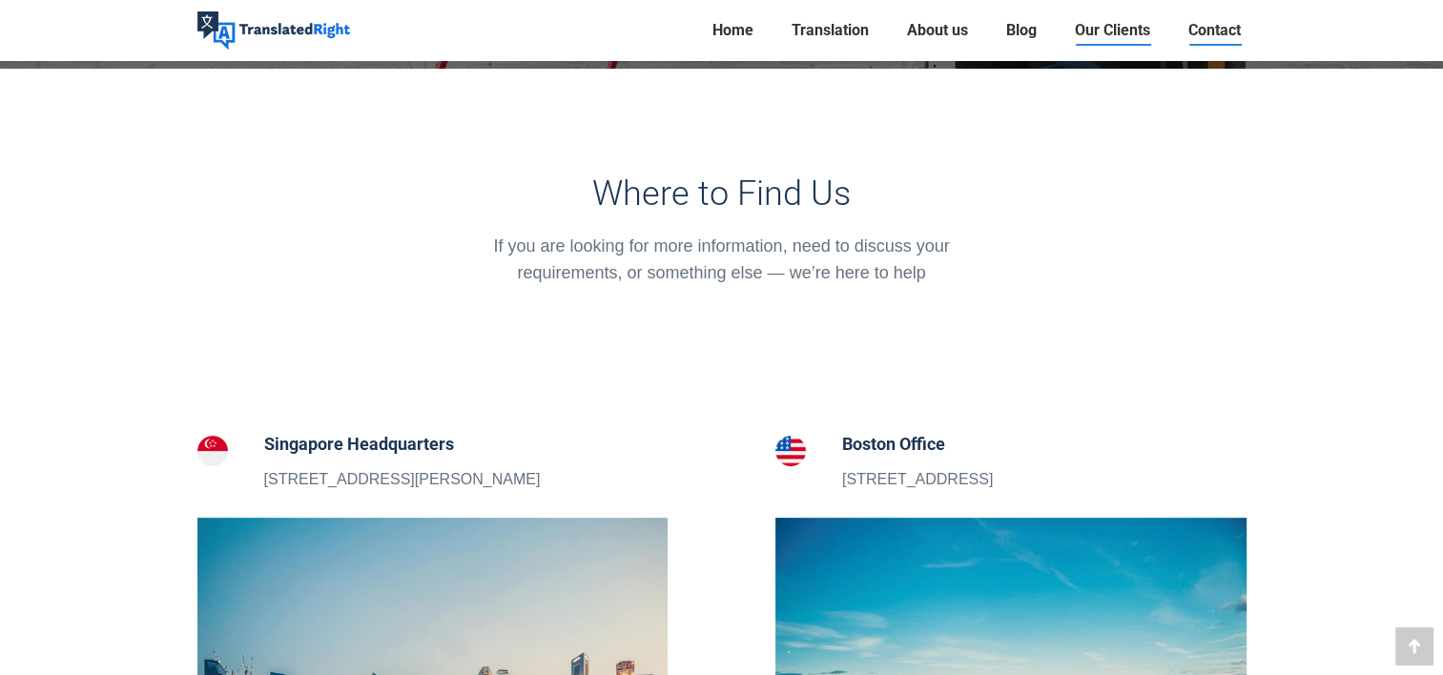
click at [1099, 34] on span "Our Clients" at bounding box center [1112, 30] width 75 height 19
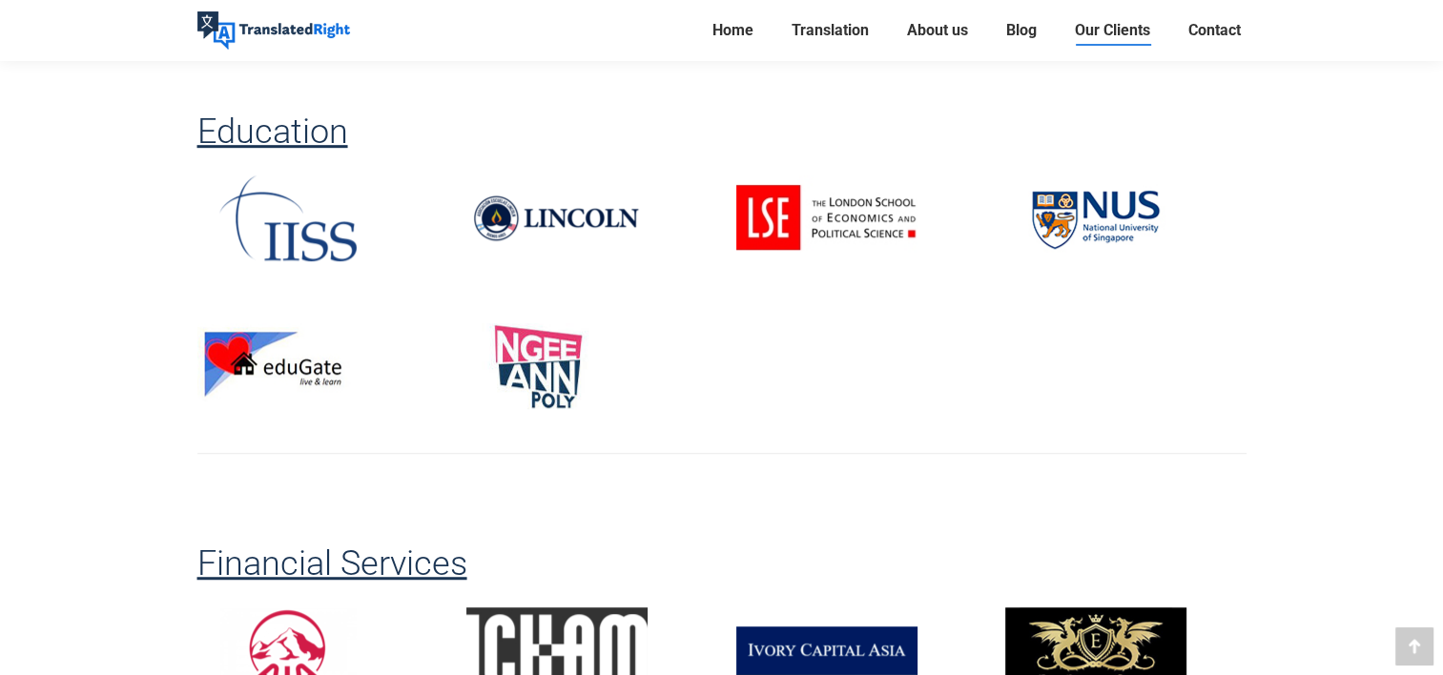
scroll to position [477, 0]
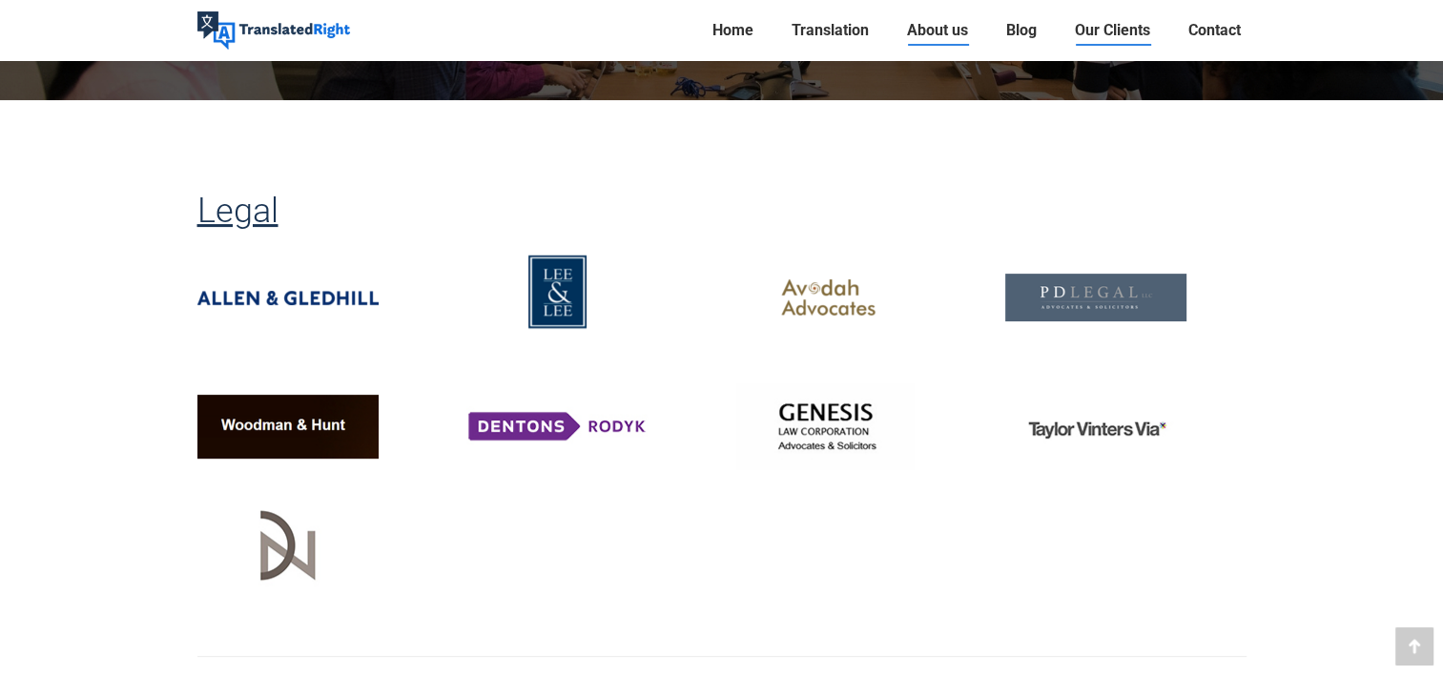
click at [954, 30] on span "About us" at bounding box center [937, 30] width 61 height 19
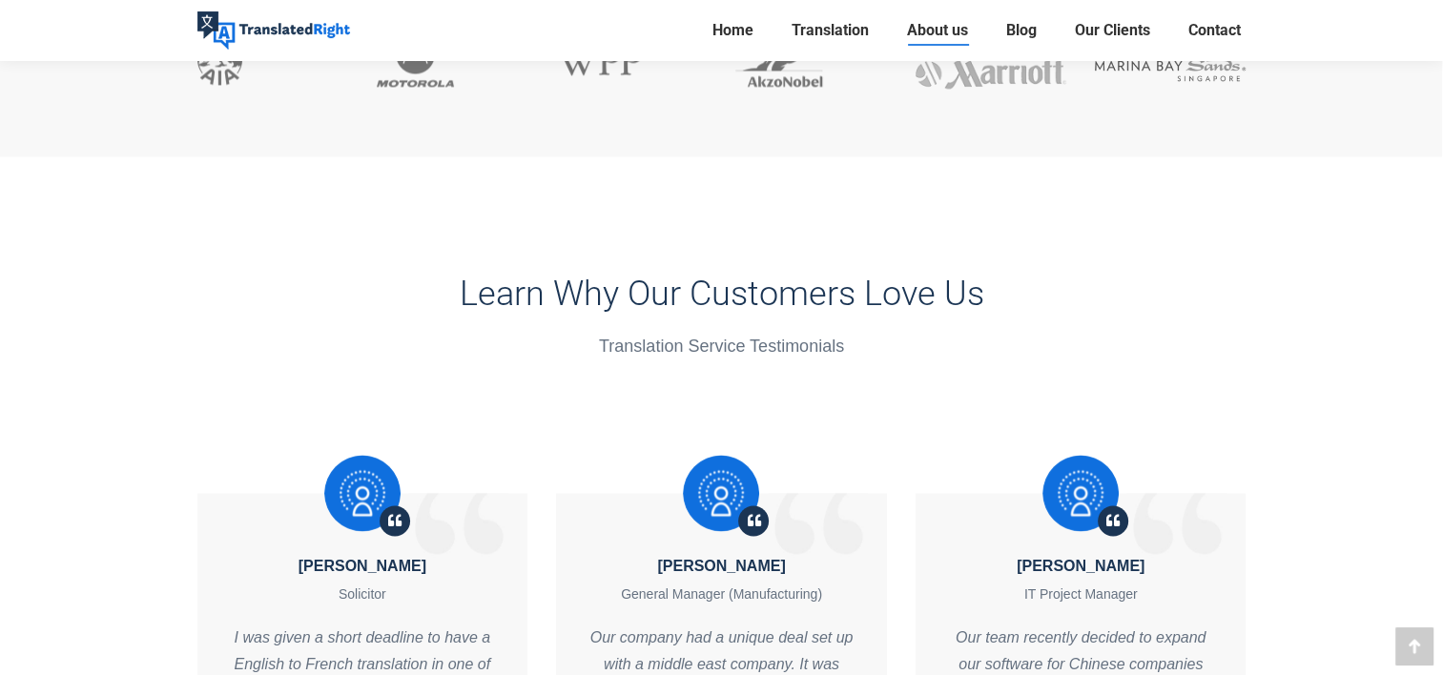
scroll to position [2384, 0]
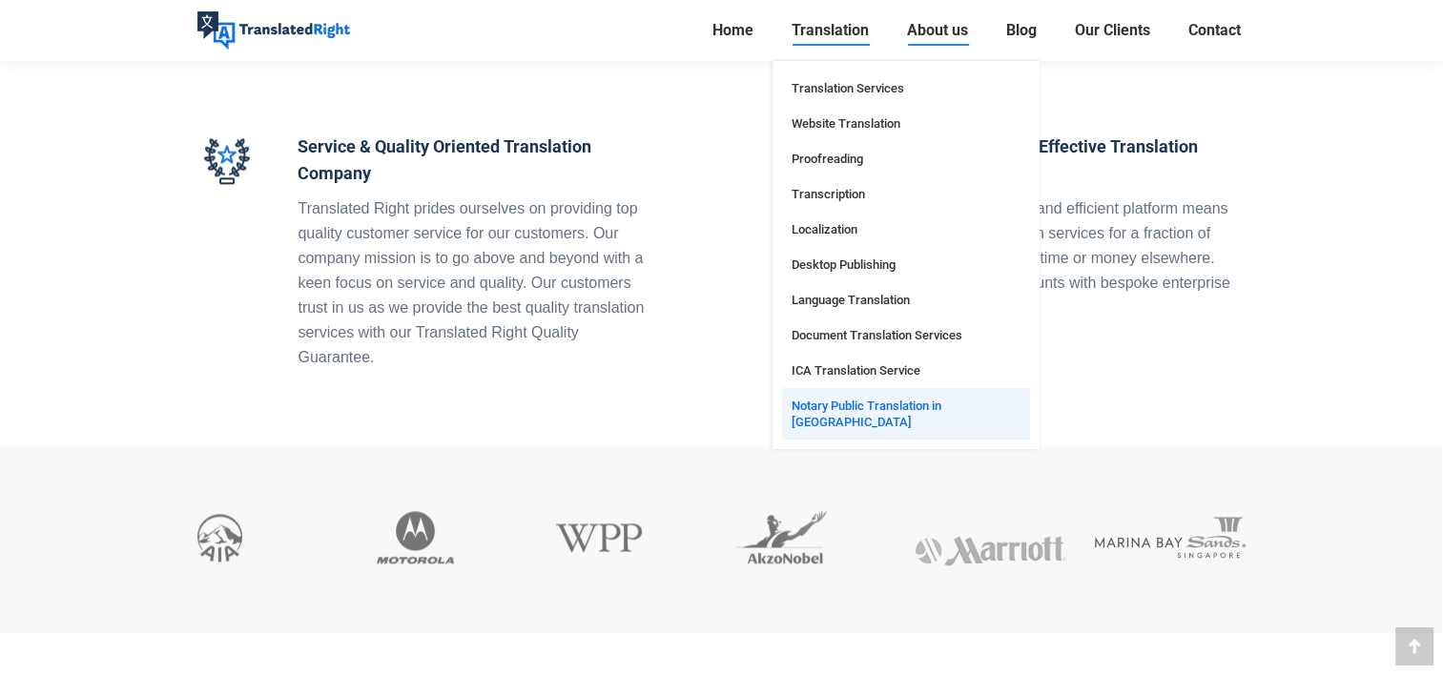
click at [899, 405] on span "Notary Public Translation in [GEOGRAPHIC_DATA]" at bounding box center [905, 414] width 229 height 32
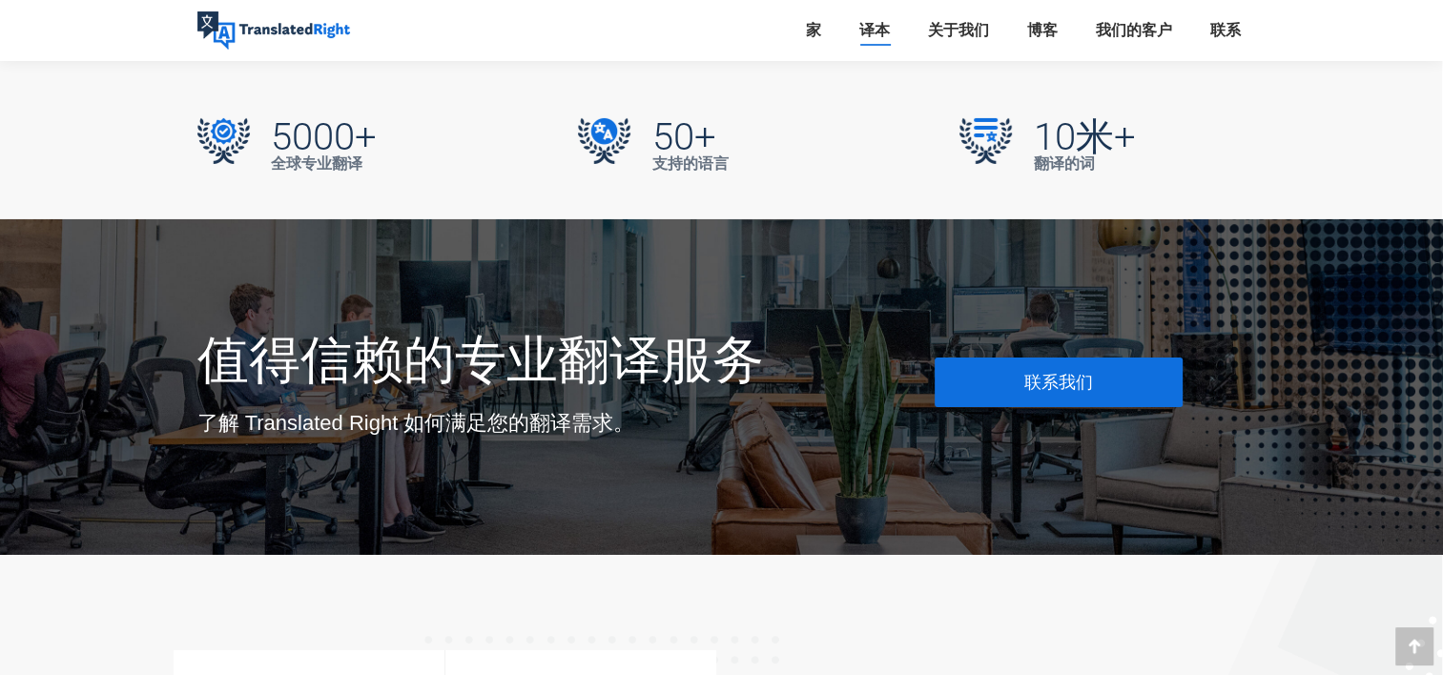
scroll to position [6433, 0]
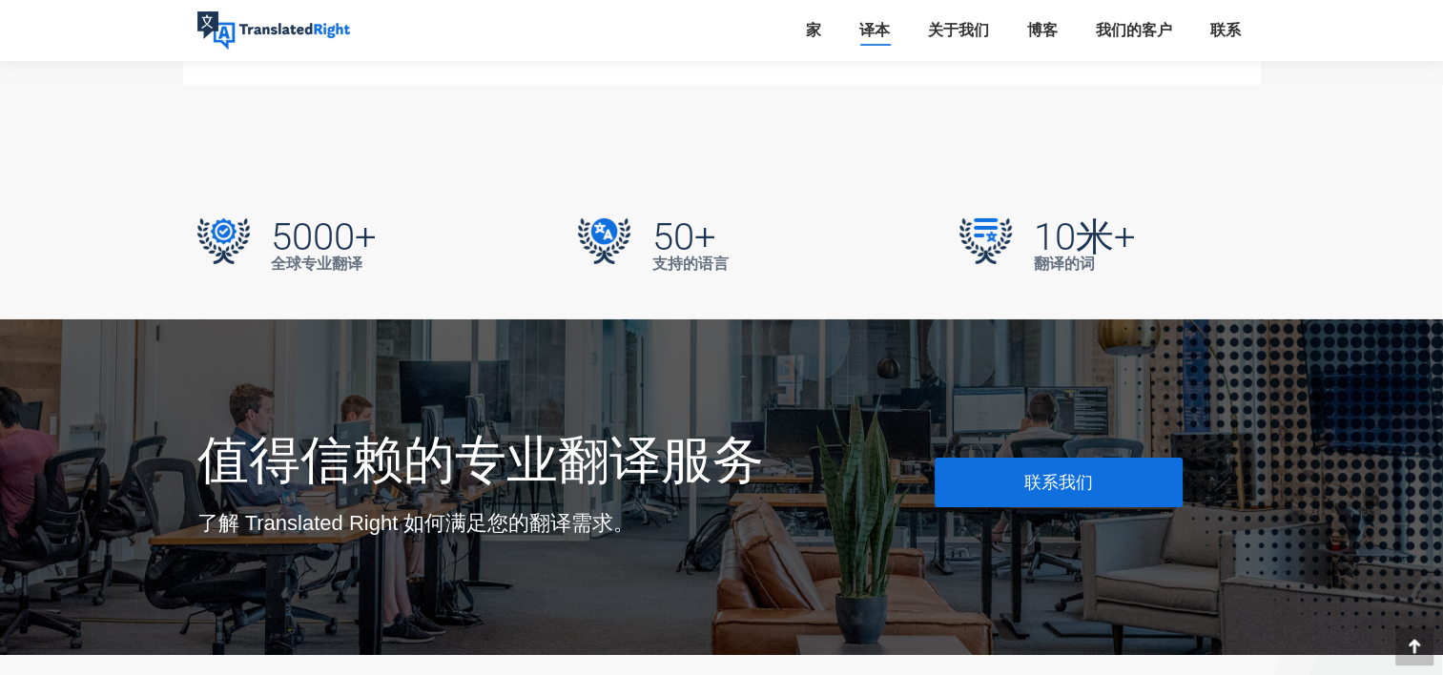
click at [1036, 473] on span "联系我们" at bounding box center [1058, 482] width 69 height 19
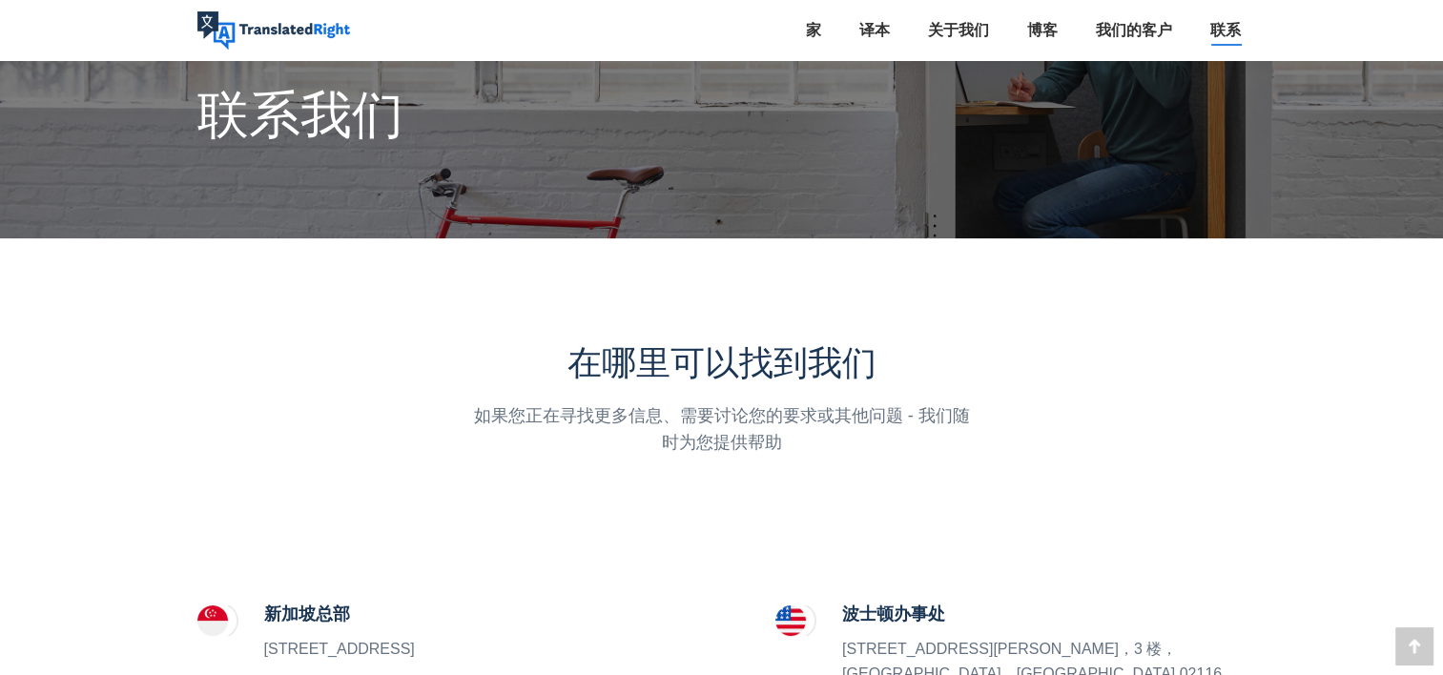
scroll to position [318, 0]
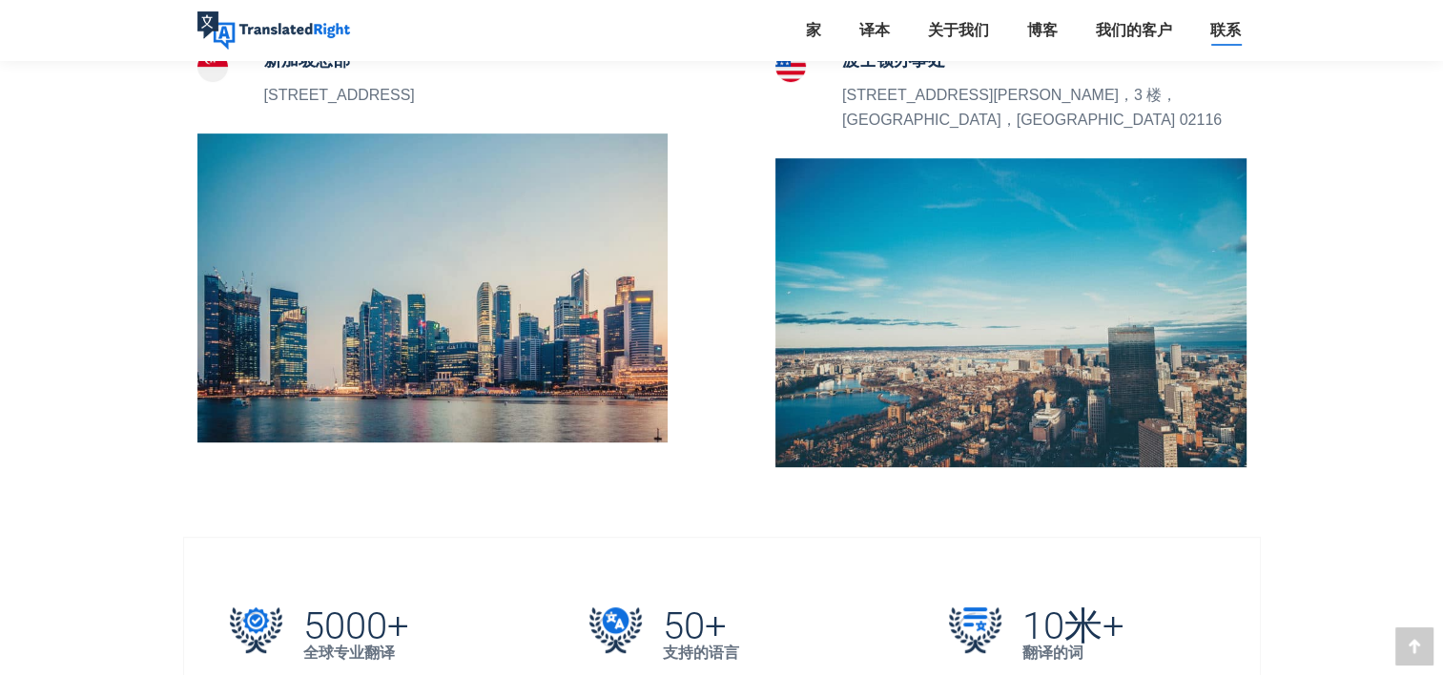
click at [584, 295] on img at bounding box center [432, 288] width 471 height 309
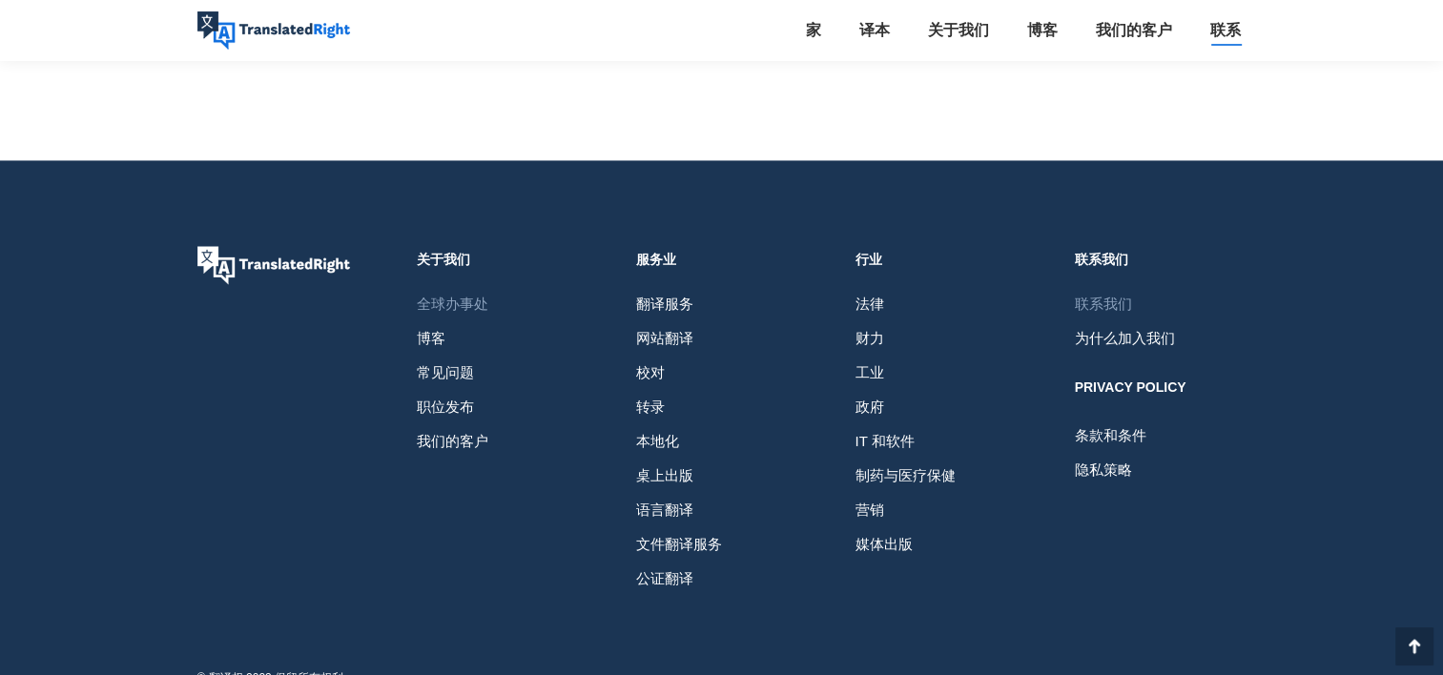
scroll to position [2987, 0]
click at [682, 562] on span "公证翻译" at bounding box center [664, 579] width 57 height 34
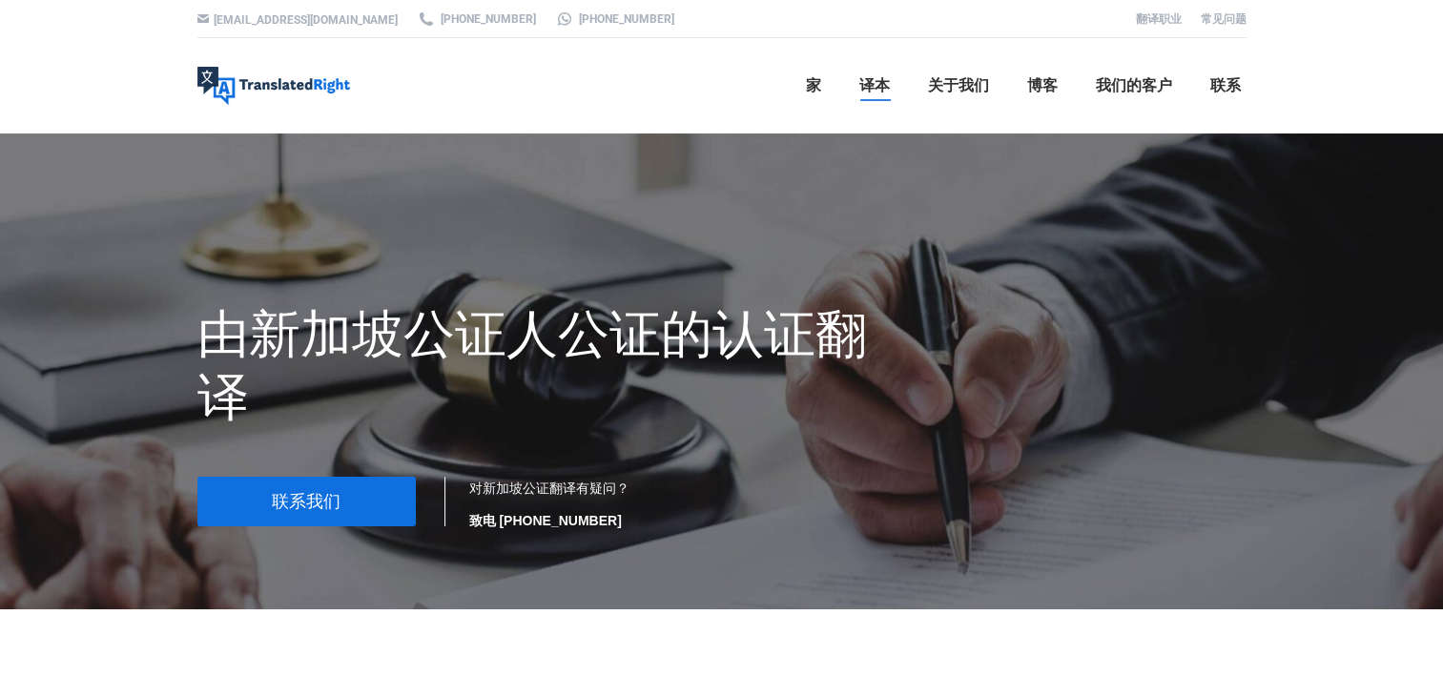
click at [107, 257] on div at bounding box center [721, 372] width 1443 height 476
click at [1312, 91] on div "hello@translatedright.com +65 6977 9646 +65 8725 9055 翻译职业 常见问题 Translated Righ…" at bounding box center [721, 67] width 1443 height 134
click at [1231, 97] on link "联系" at bounding box center [1225, 85] width 42 height 61
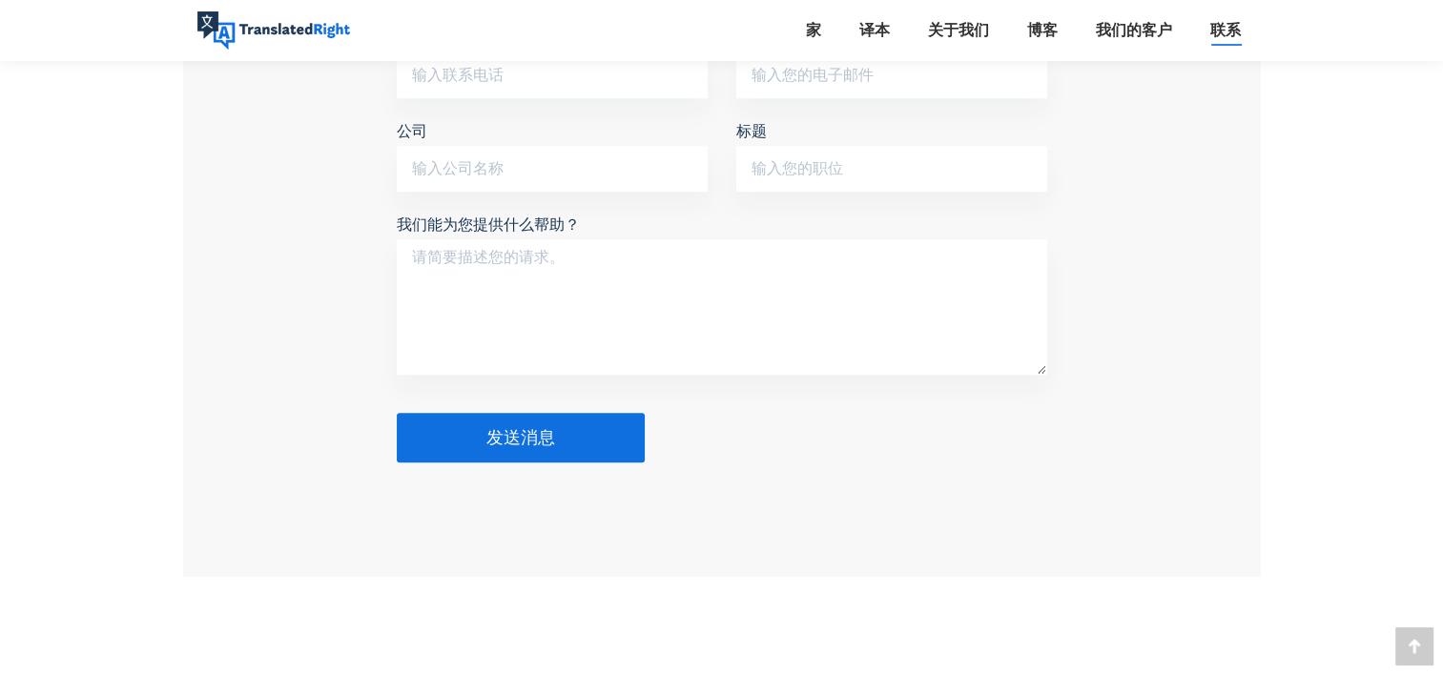
scroll to position [1907, 0]
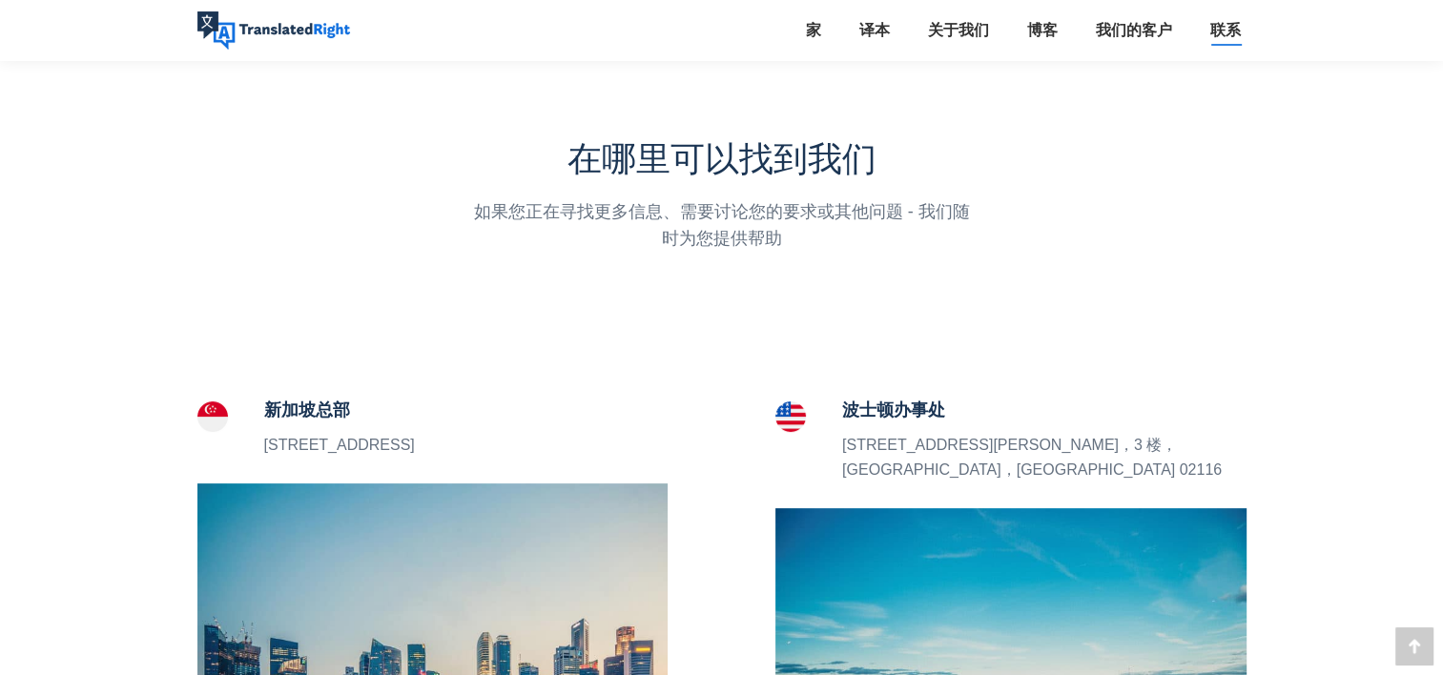
scroll to position [0, 0]
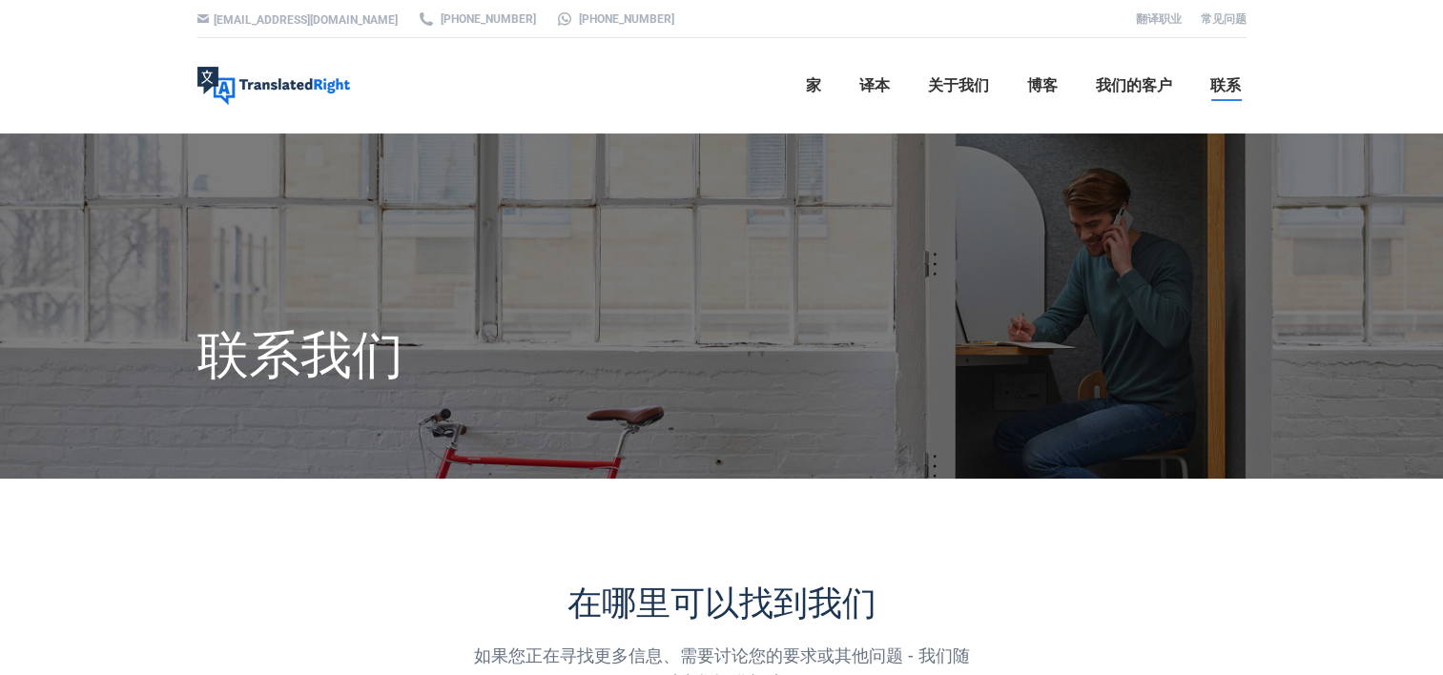
click at [1064, 84] on li "博客" at bounding box center [1042, 85] width 69 height 95
click at [1054, 82] on span "博客" at bounding box center [1042, 85] width 31 height 19
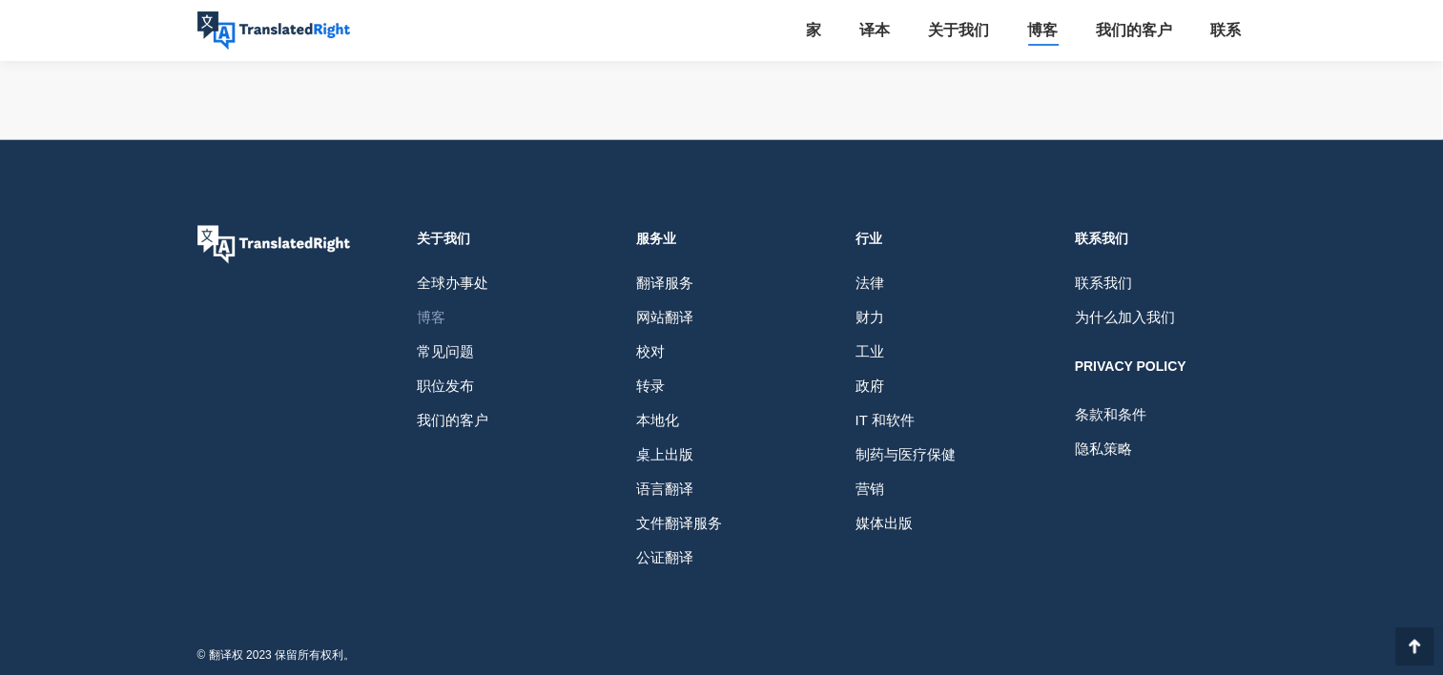
scroll to position [2914, 0]
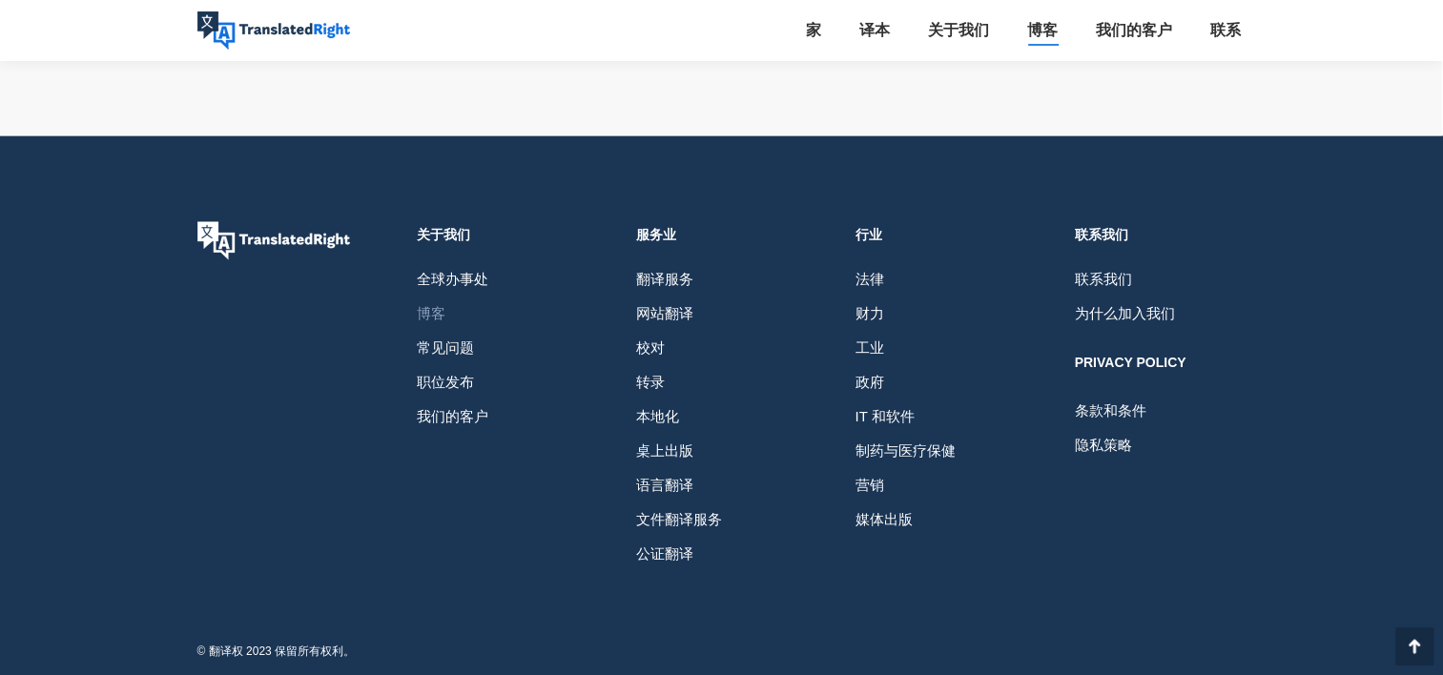
click at [442, 229] on div "关于我们" at bounding box center [503, 234] width 172 height 27
click at [681, 544] on span "公证翻译" at bounding box center [664, 554] width 57 height 34
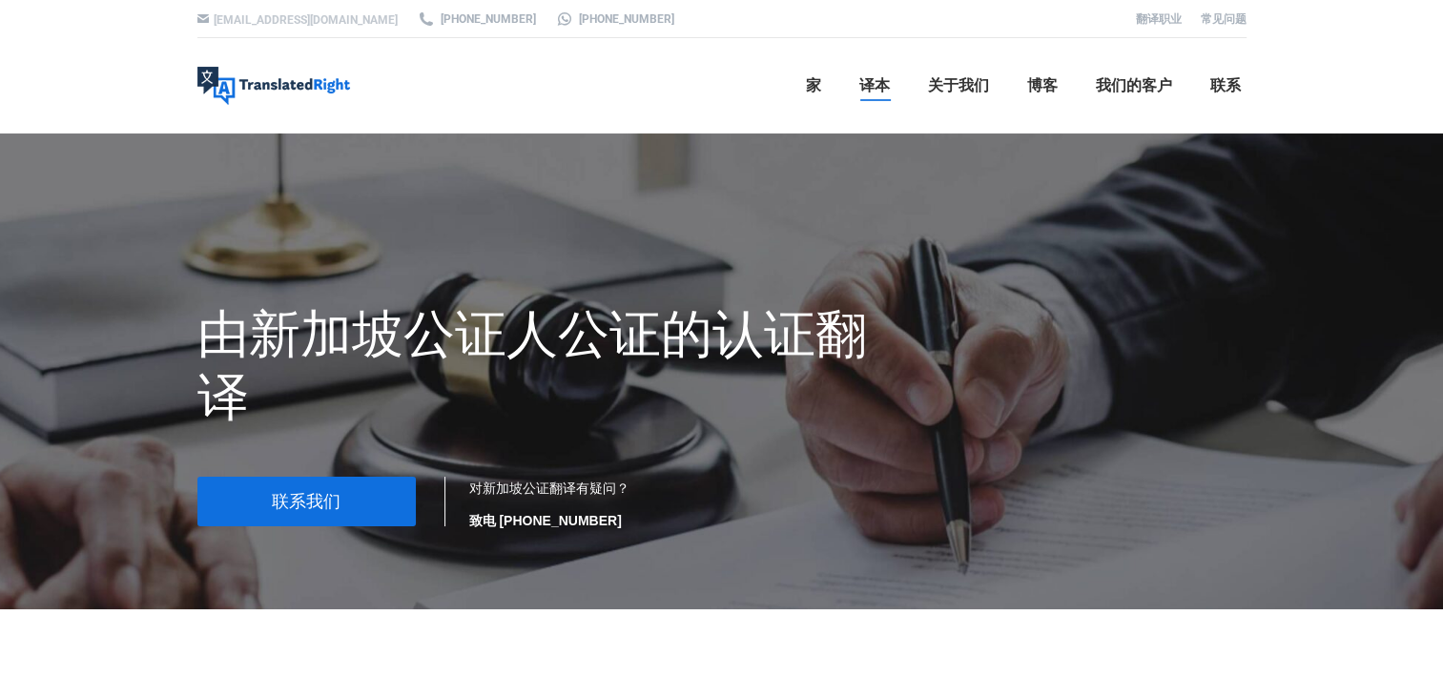
click at [296, 16] on link "[EMAIL_ADDRESS][DOMAIN_NAME]" at bounding box center [306, 19] width 184 height 13
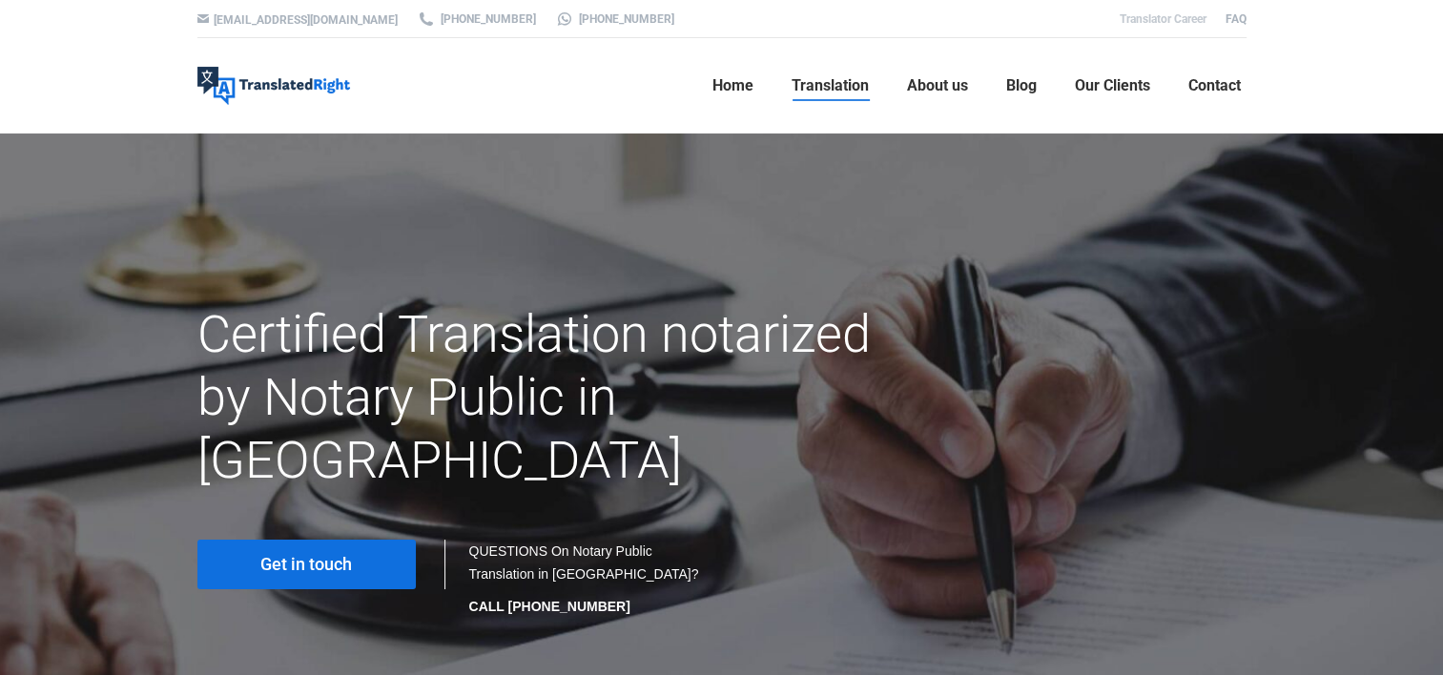
click at [1153, 18] on link "Translator Career" at bounding box center [1163, 18] width 87 height 13
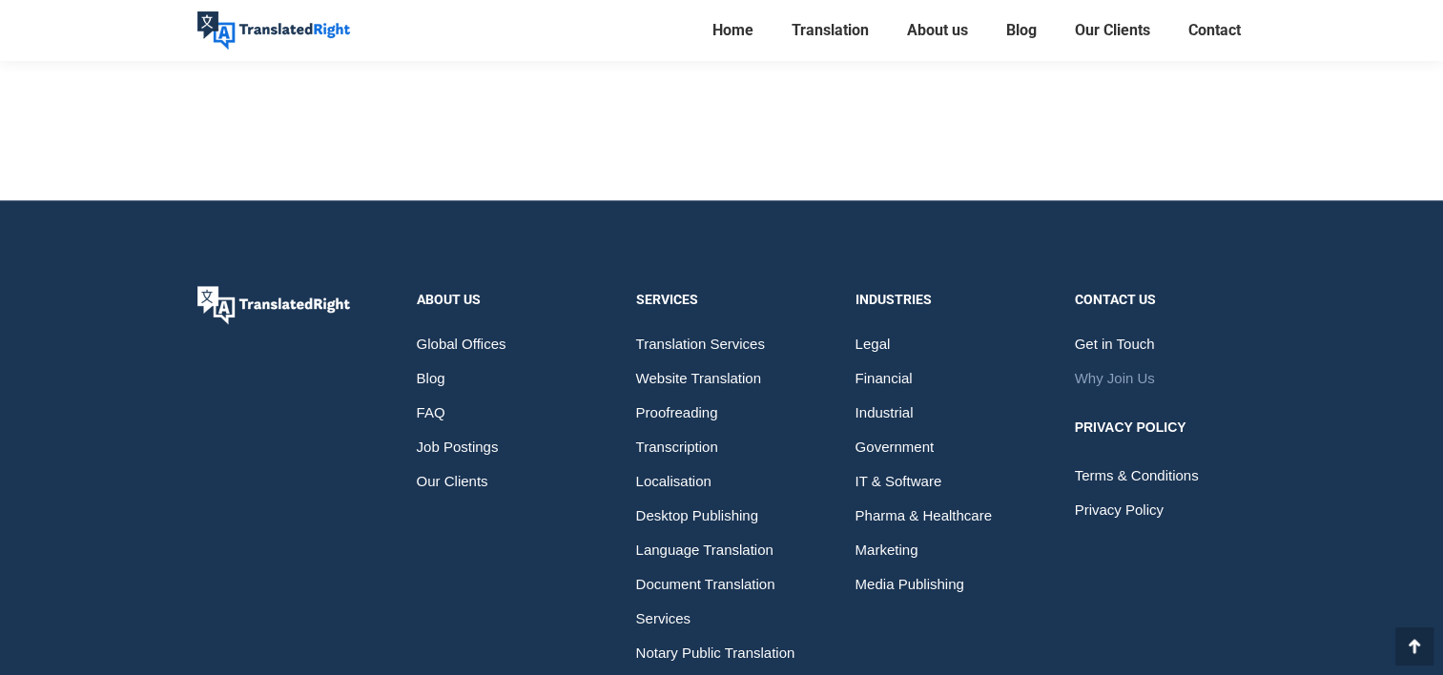
scroll to position [2145, 0]
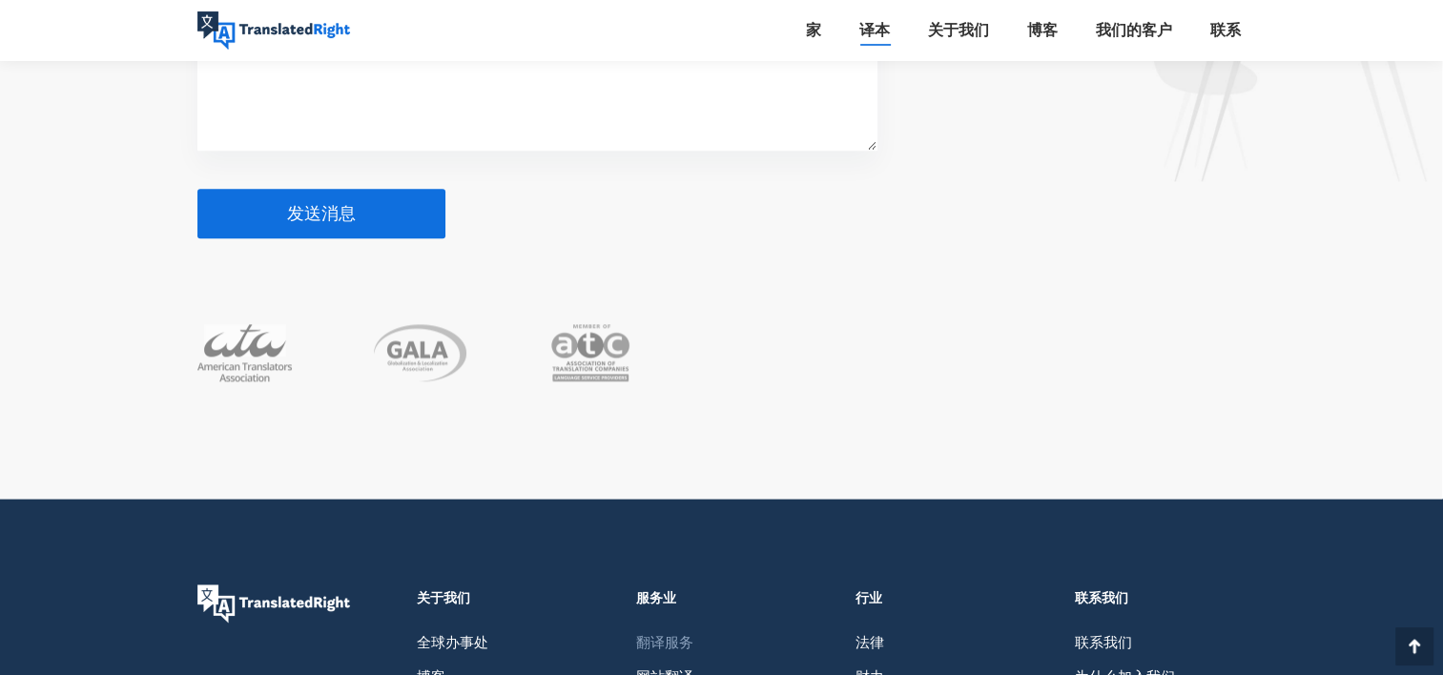
scroll to position [9585, 0]
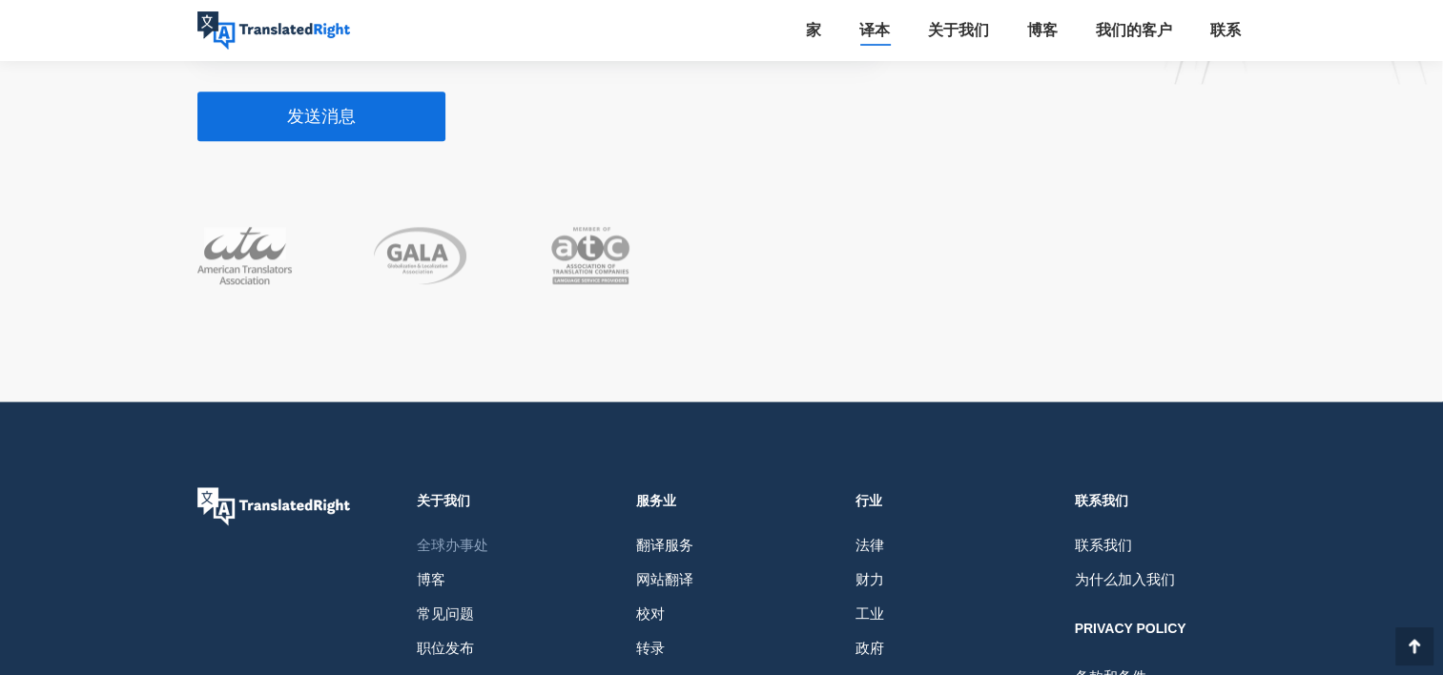
click at [457, 528] on span "全球办事处" at bounding box center [453, 545] width 72 height 34
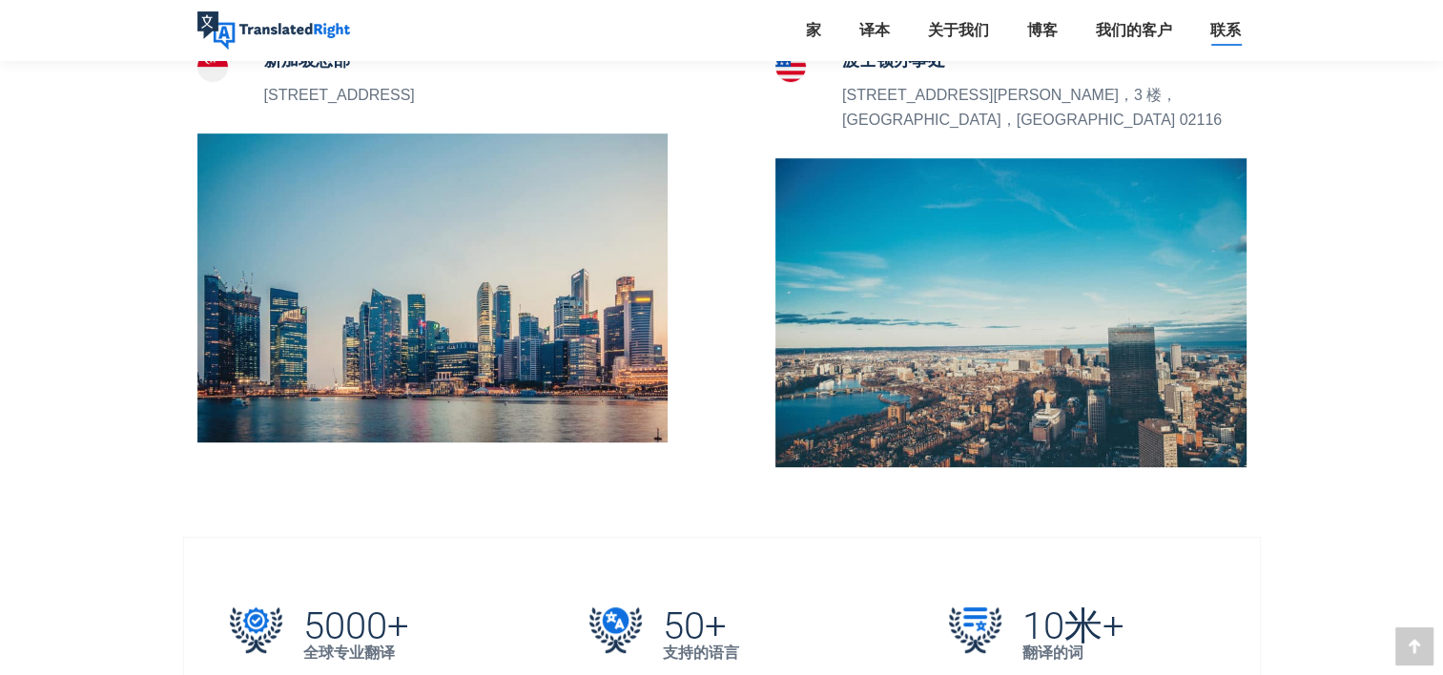
click at [428, 310] on img at bounding box center [432, 288] width 471 height 309
click at [426, 309] on img at bounding box center [432, 288] width 471 height 309
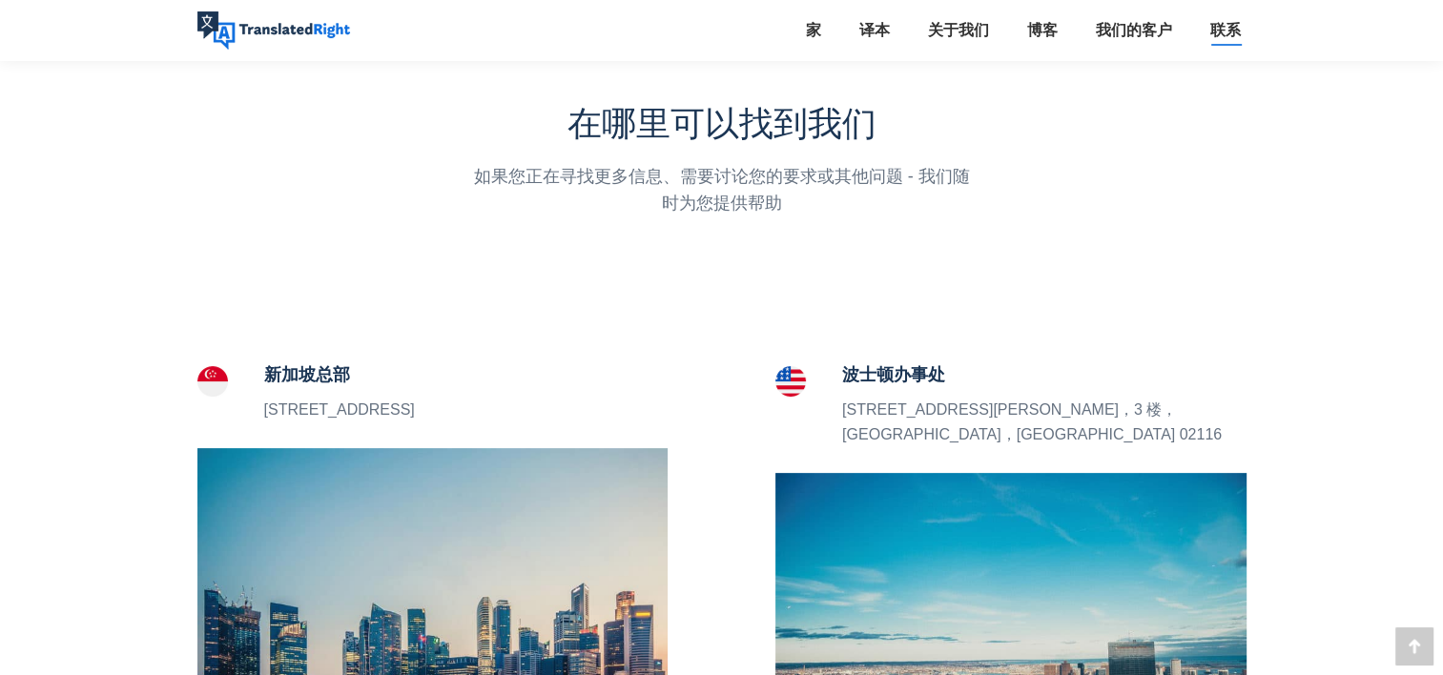
scroll to position [477, 0]
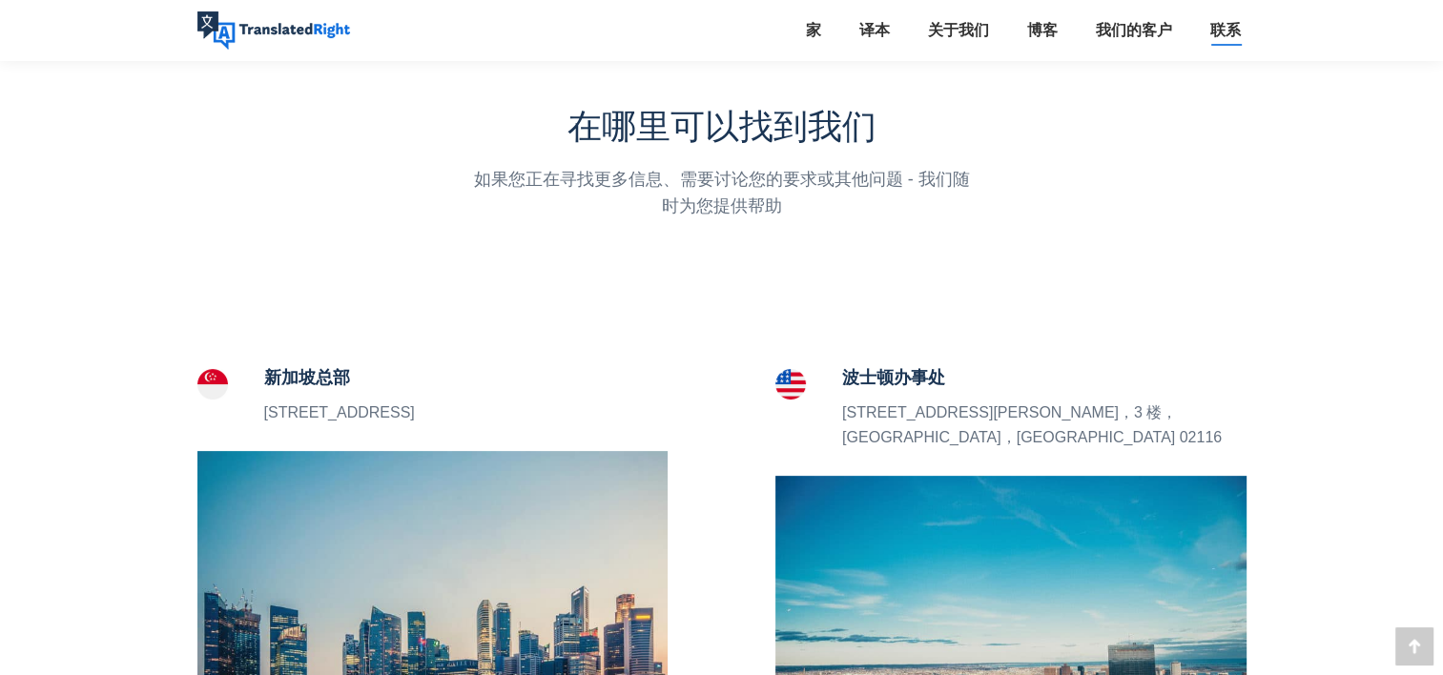
drag, startPoint x: 299, startPoint y: 402, endPoint x: 288, endPoint y: 377, distance: 28.2
click at [298, 402] on p "5 Peck Hay Road， 新加坡 228307" at bounding box center [339, 413] width 151 height 25
drag, startPoint x: 288, startPoint y: 377, endPoint x: 233, endPoint y: 375, distance: 55.3
click at [285, 377] on h5 "新加坡总部" at bounding box center [339, 377] width 151 height 27
drag, startPoint x: 233, startPoint y: 375, endPoint x: 205, endPoint y: 384, distance: 29.3
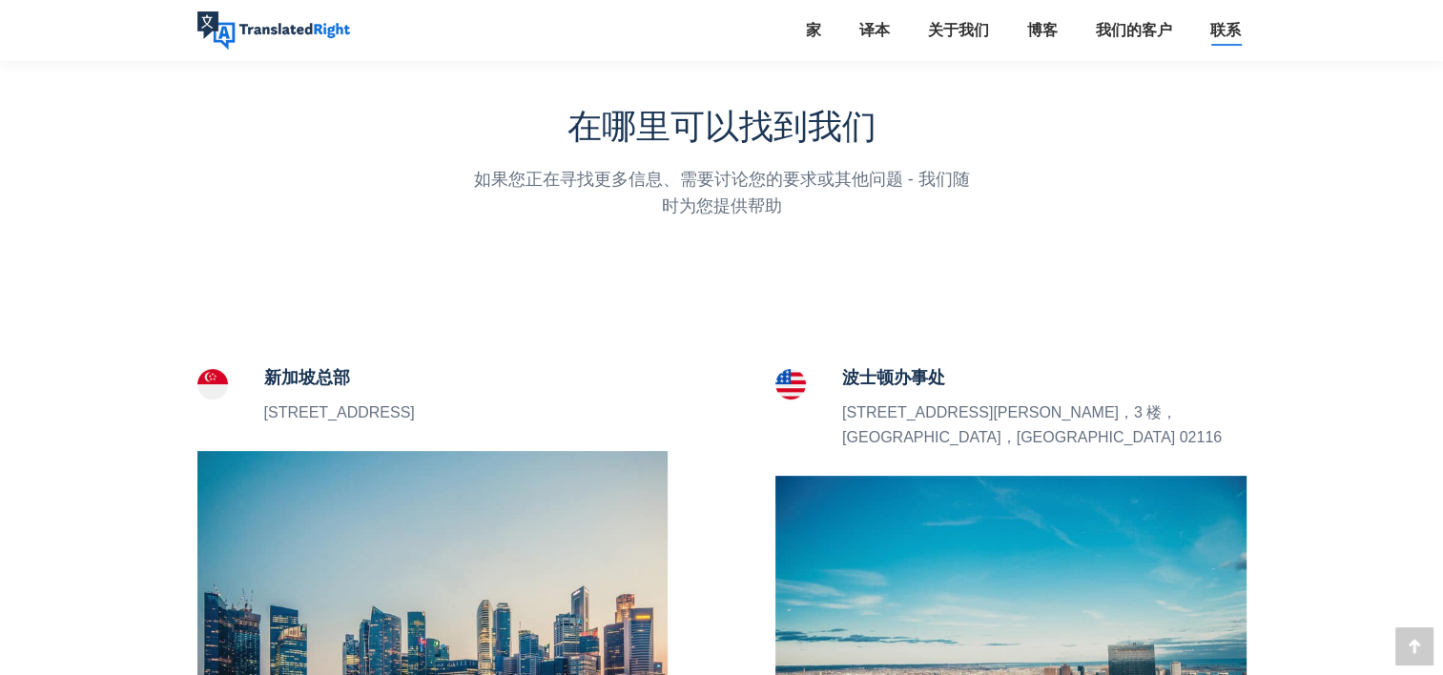
click at [232, 375] on span at bounding box center [220, 384] width 46 height 31
click at [202, 385] on img at bounding box center [212, 384] width 31 height 31
drag, startPoint x: 202, startPoint y: 385, endPoint x: 221, endPoint y: 393, distance: 20.5
click at [206, 386] on img at bounding box center [212, 384] width 31 height 31
click at [414, 420] on p "5 Peck Hay Road， 新加坡 228307" at bounding box center [339, 413] width 151 height 25
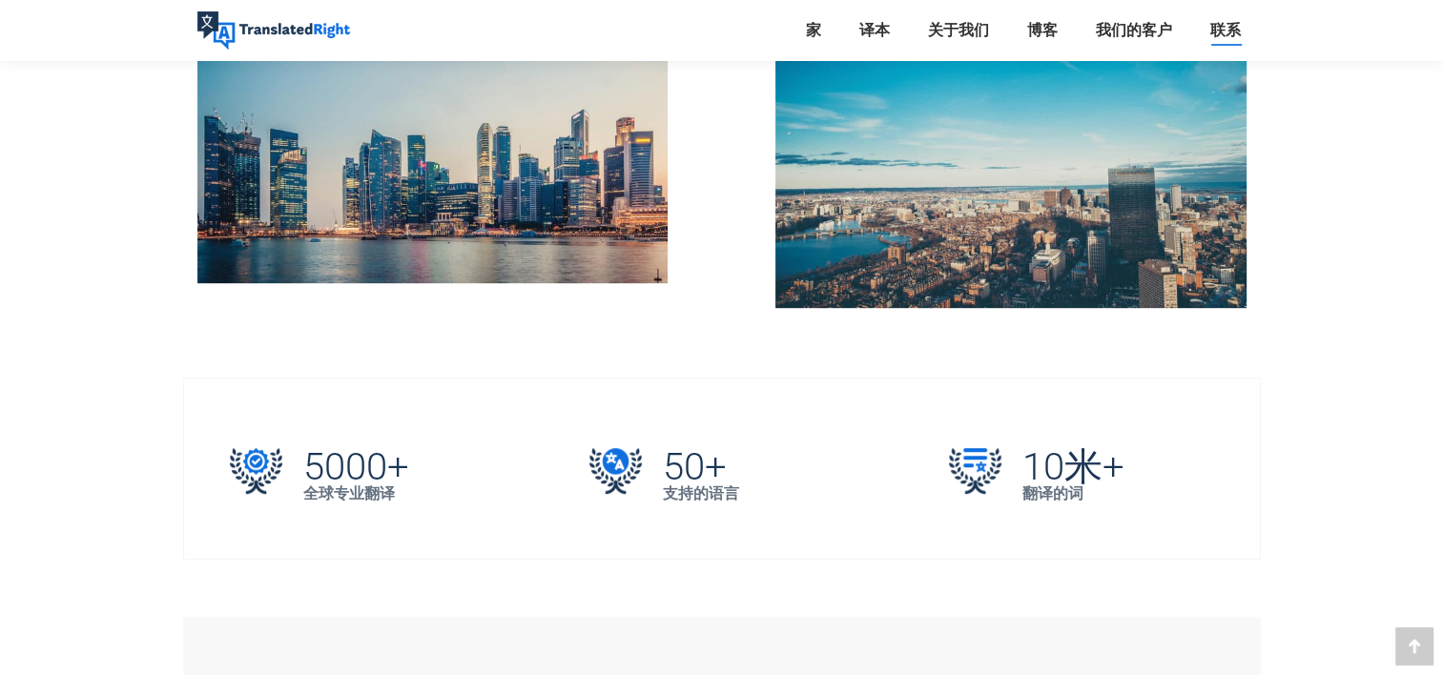
click at [414, 443] on div "5000+ 全球专业翻译" at bounding box center [362, 474] width 264 height 63
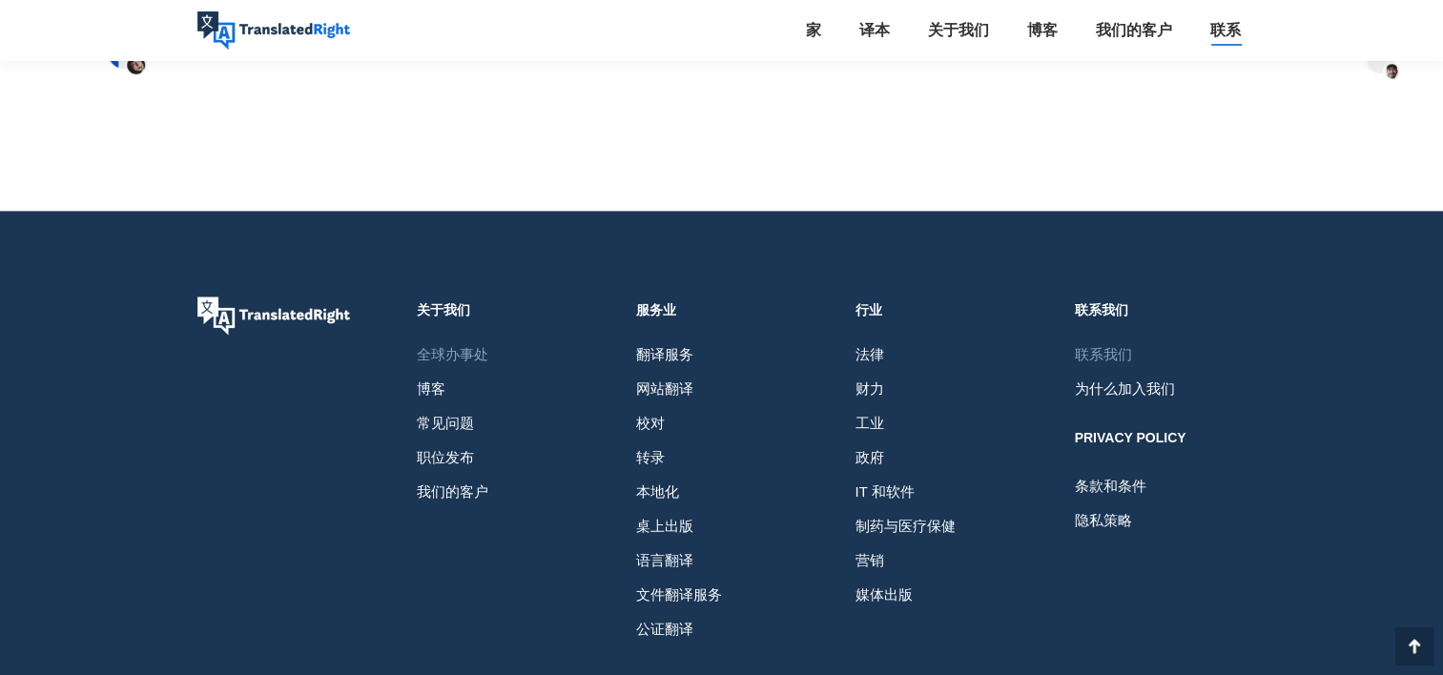
scroll to position [2987, 0]
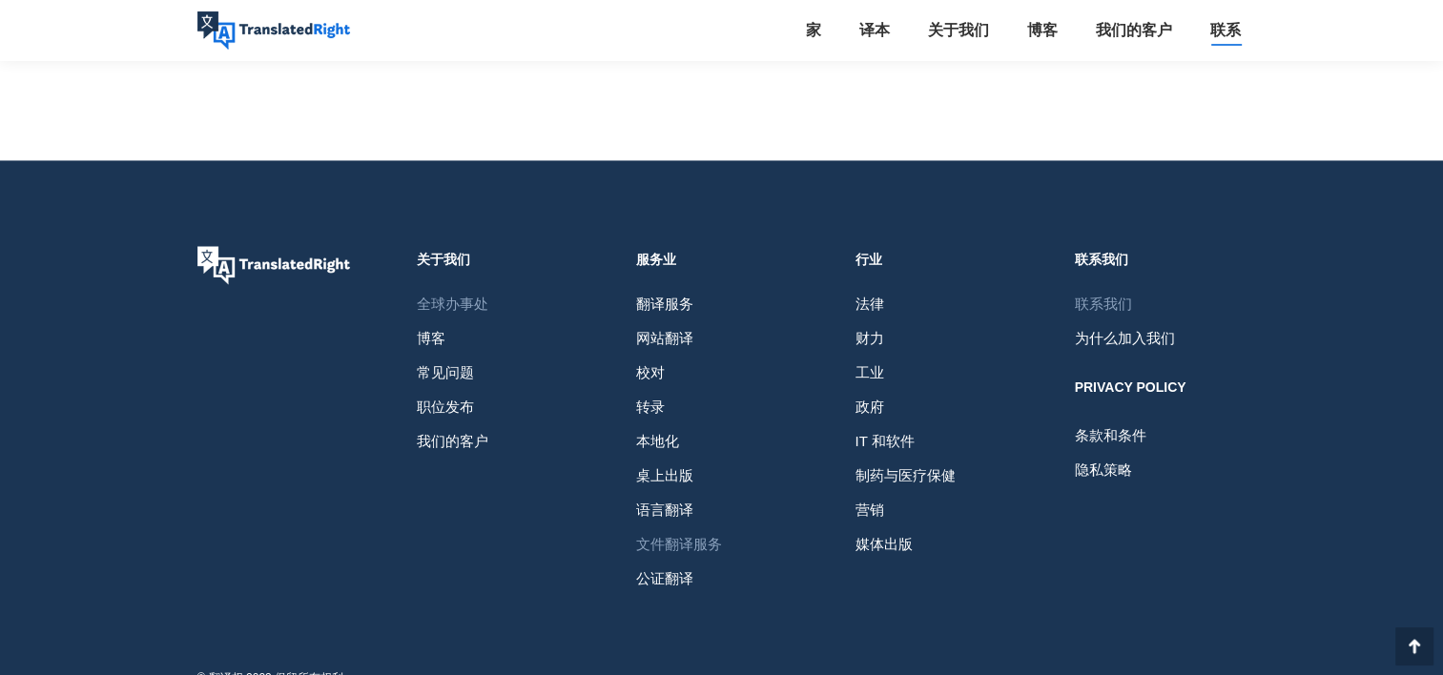
click at [693, 527] on span "文件翻译服务" at bounding box center [679, 544] width 86 height 34
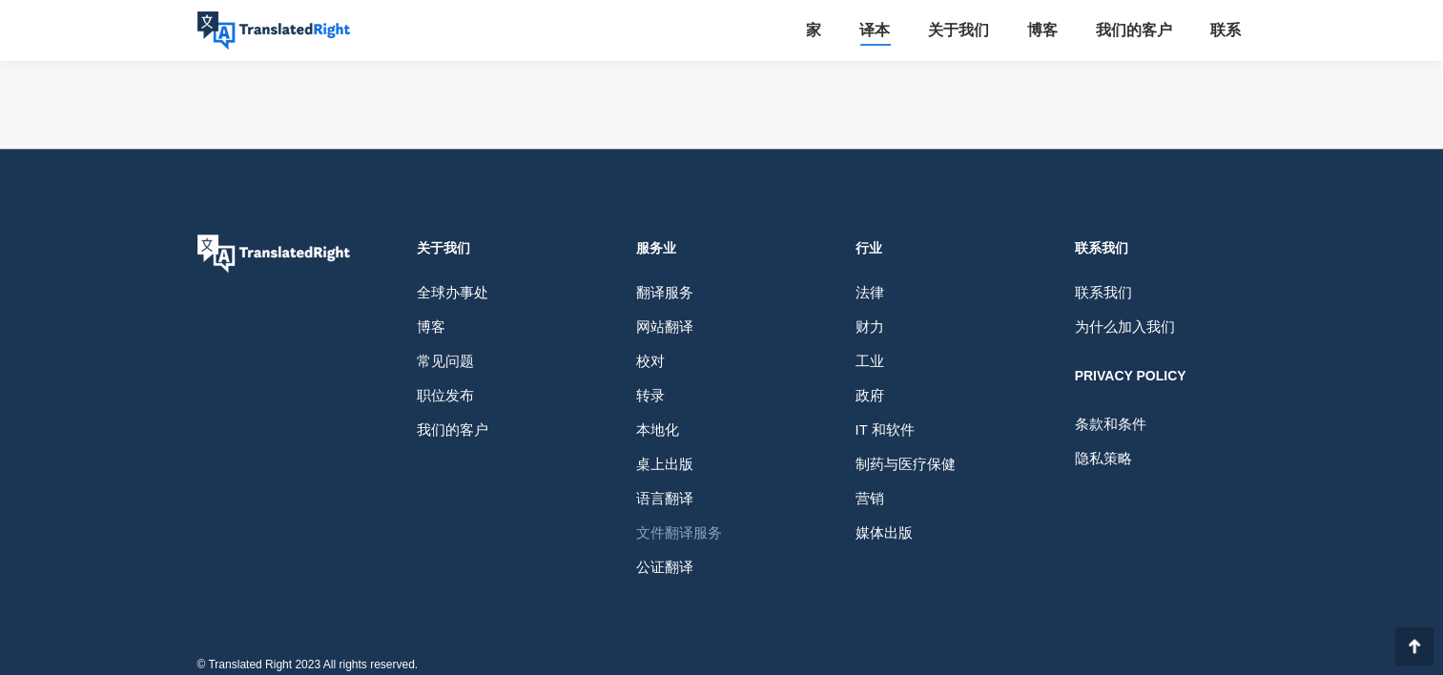
scroll to position [8397, 0]
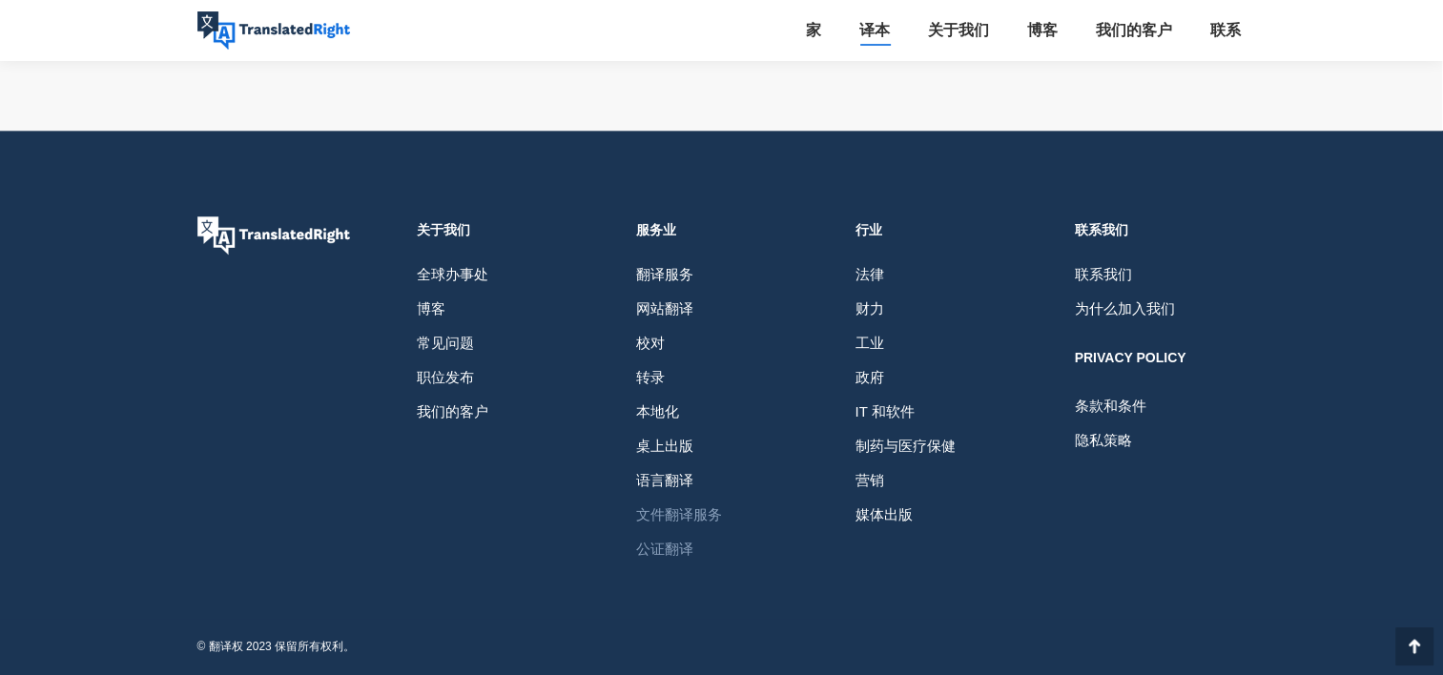
click at [677, 539] on span "公证翻译" at bounding box center [664, 549] width 57 height 34
